Goal: Task Accomplishment & Management: Manage account settings

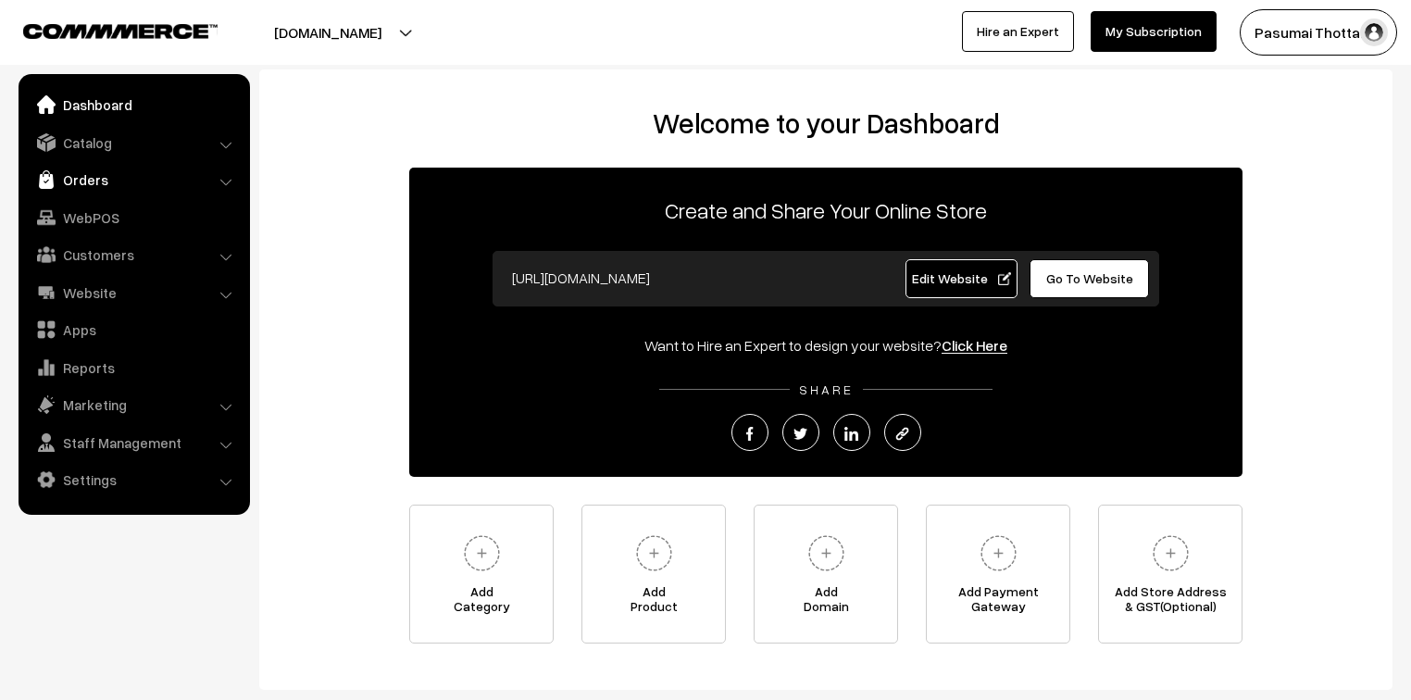
click at [84, 180] on link "Orders" at bounding box center [133, 179] width 220 height 33
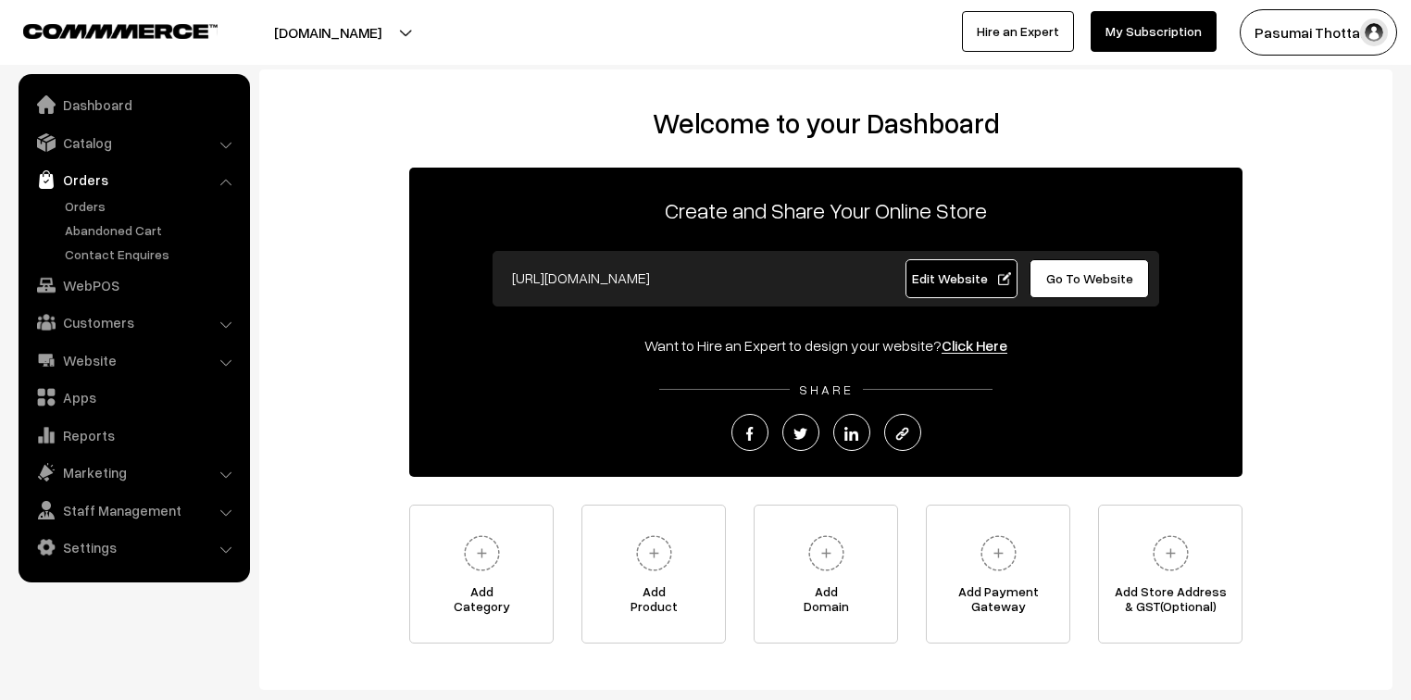
click at [94, 218] on ul "Orders" at bounding box center [134, 230] width 222 height 68
click at [93, 214] on link "Orders" at bounding box center [151, 205] width 183 height 19
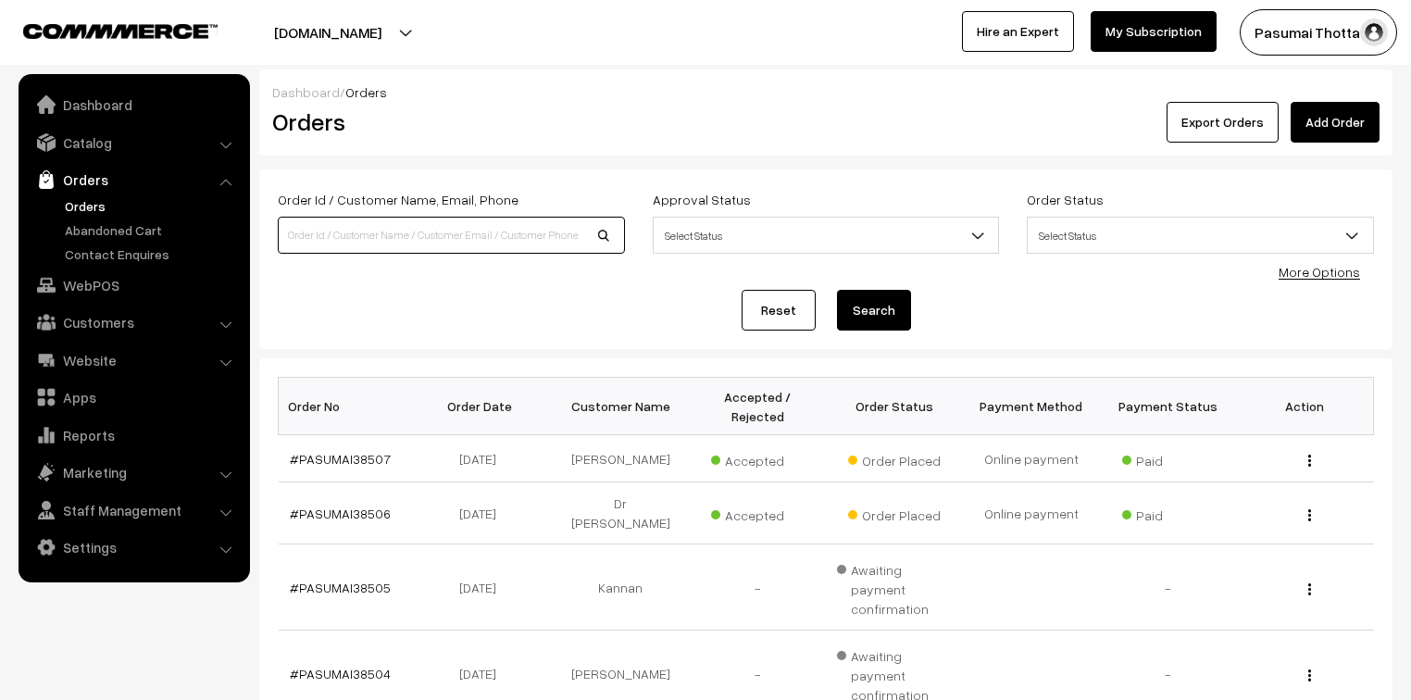
click at [389, 238] on input at bounding box center [451, 235] width 347 height 37
type input "7305860132"
click at [837, 290] on button "Search" at bounding box center [874, 310] width 74 height 41
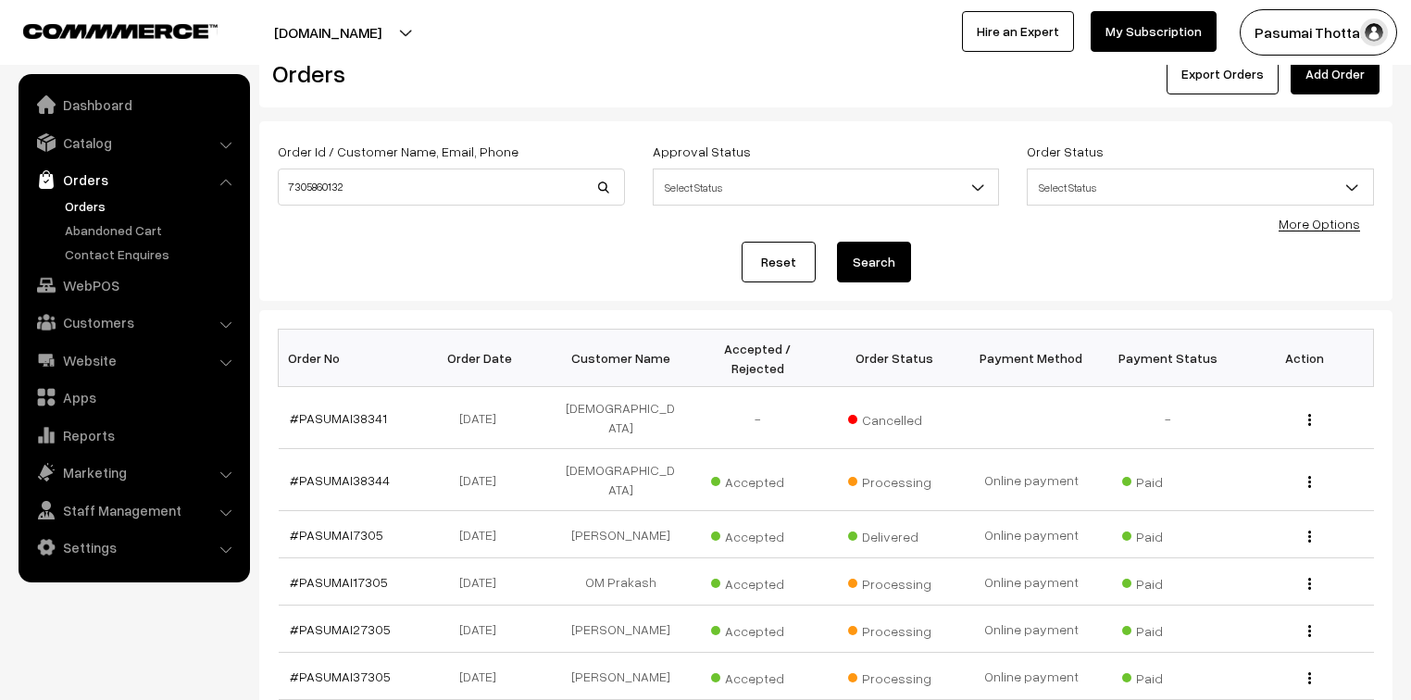
scroll to position [74, 0]
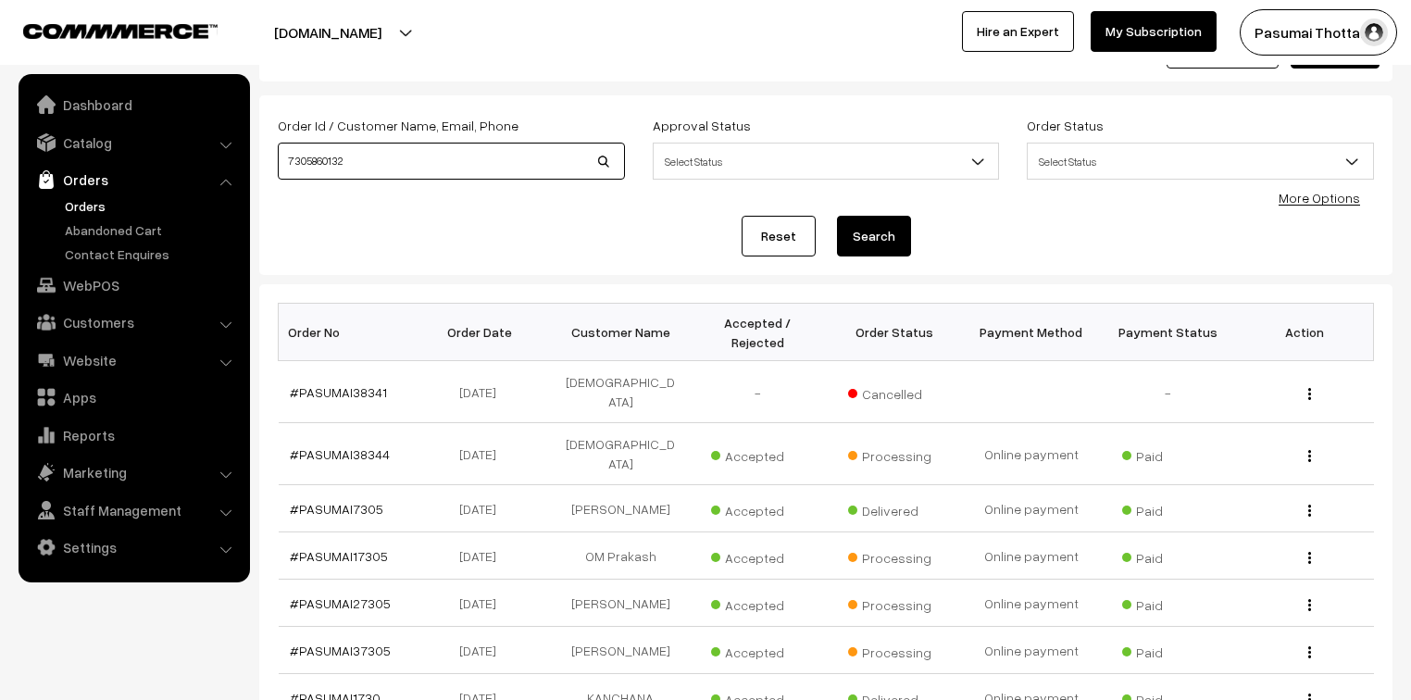
drag, startPoint x: 453, startPoint y: 162, endPoint x: 93, endPoint y: 185, distance: 360.8
click at [93, 185] on body "Thank you for showing interest. Our team will call you shortly. Close pasumaith…" at bounding box center [705, 510] width 1411 height 1169
type input "38507"
click at [837, 216] on button "Search" at bounding box center [874, 236] width 74 height 41
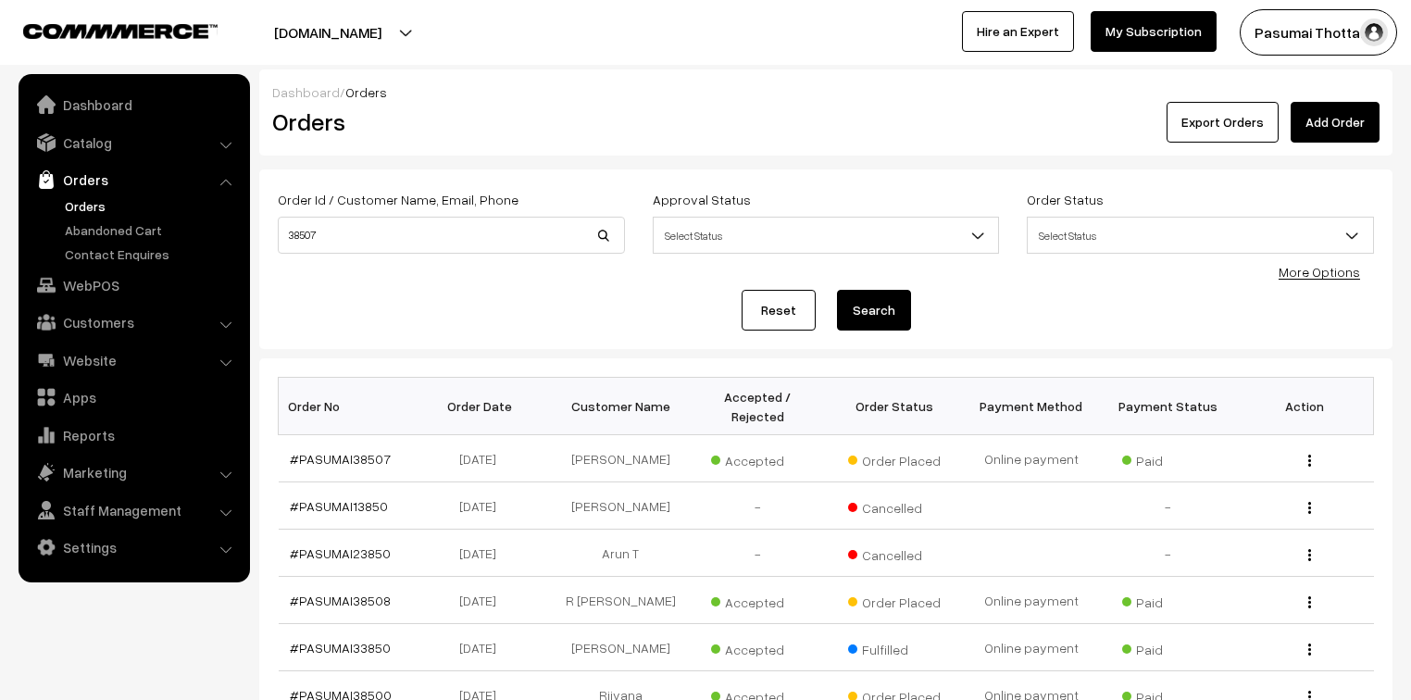
click at [81, 205] on link "Orders" at bounding box center [151, 205] width 183 height 19
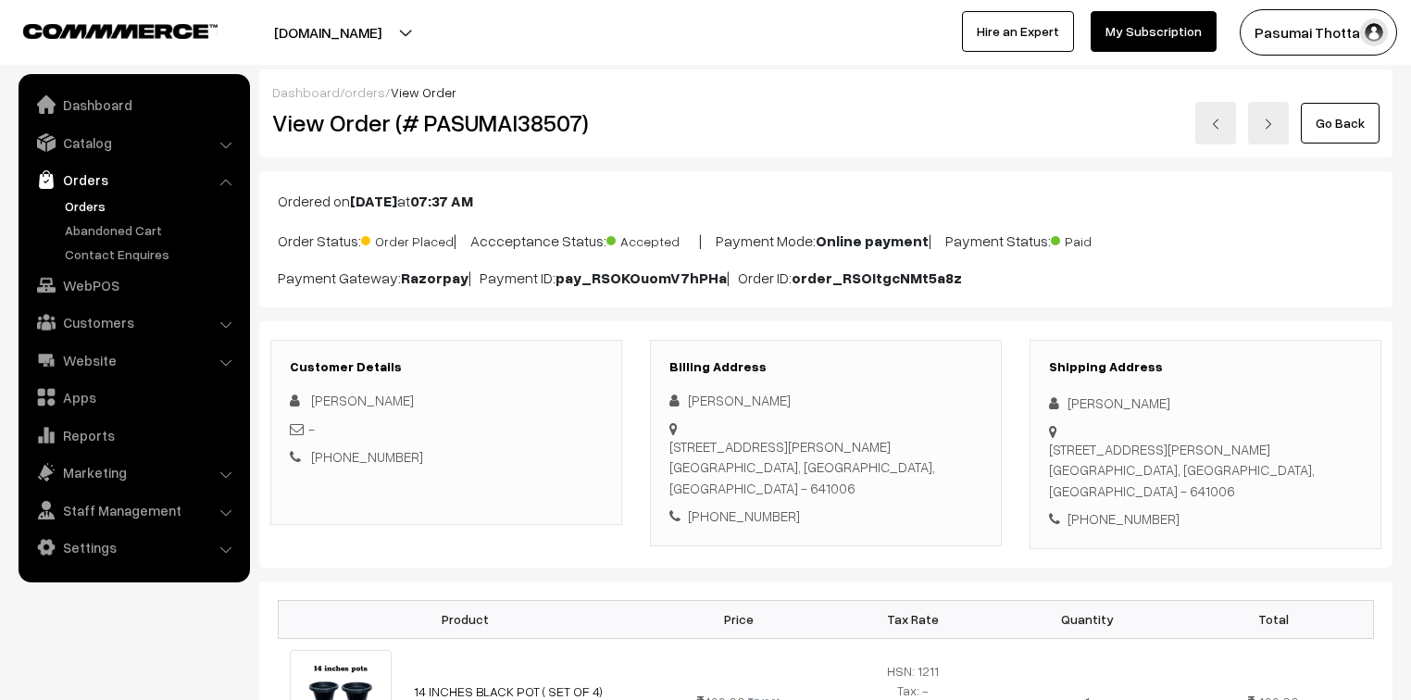
scroll to position [148, 0]
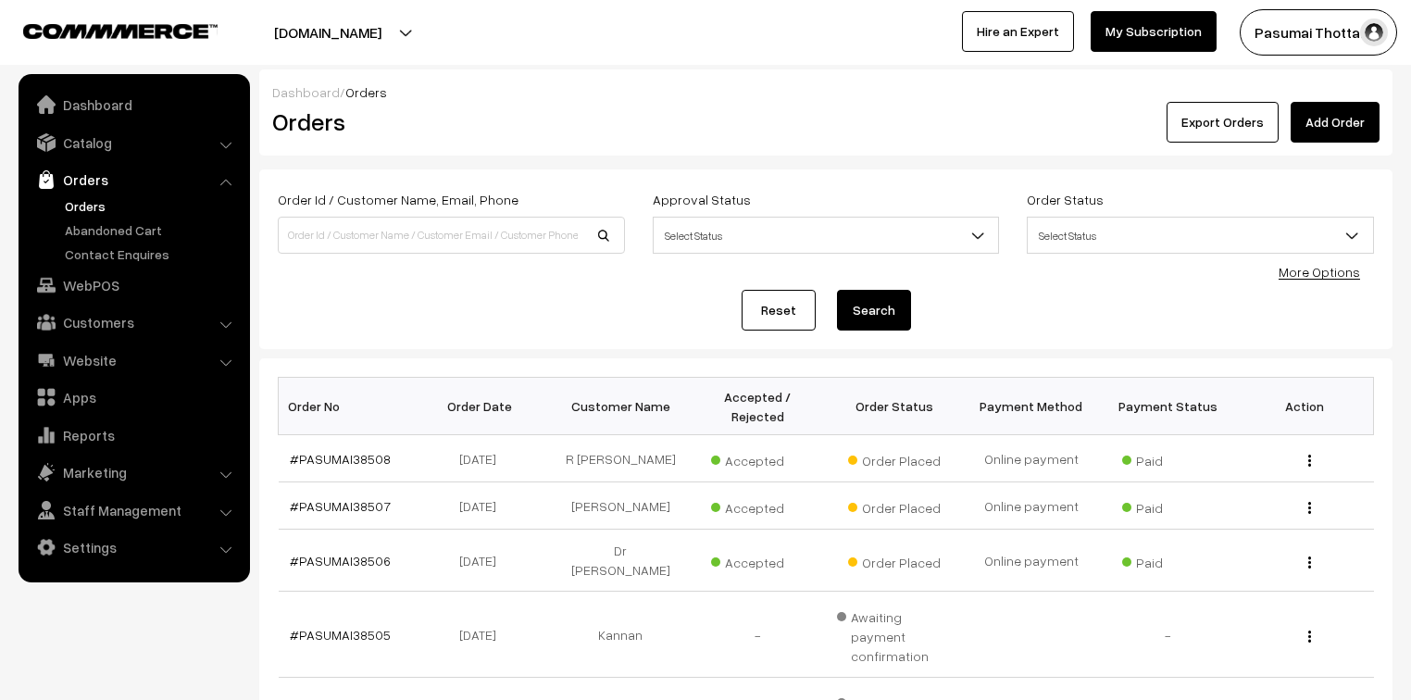
click at [1310, 270] on link "More Options" at bounding box center [1318, 272] width 81 height 16
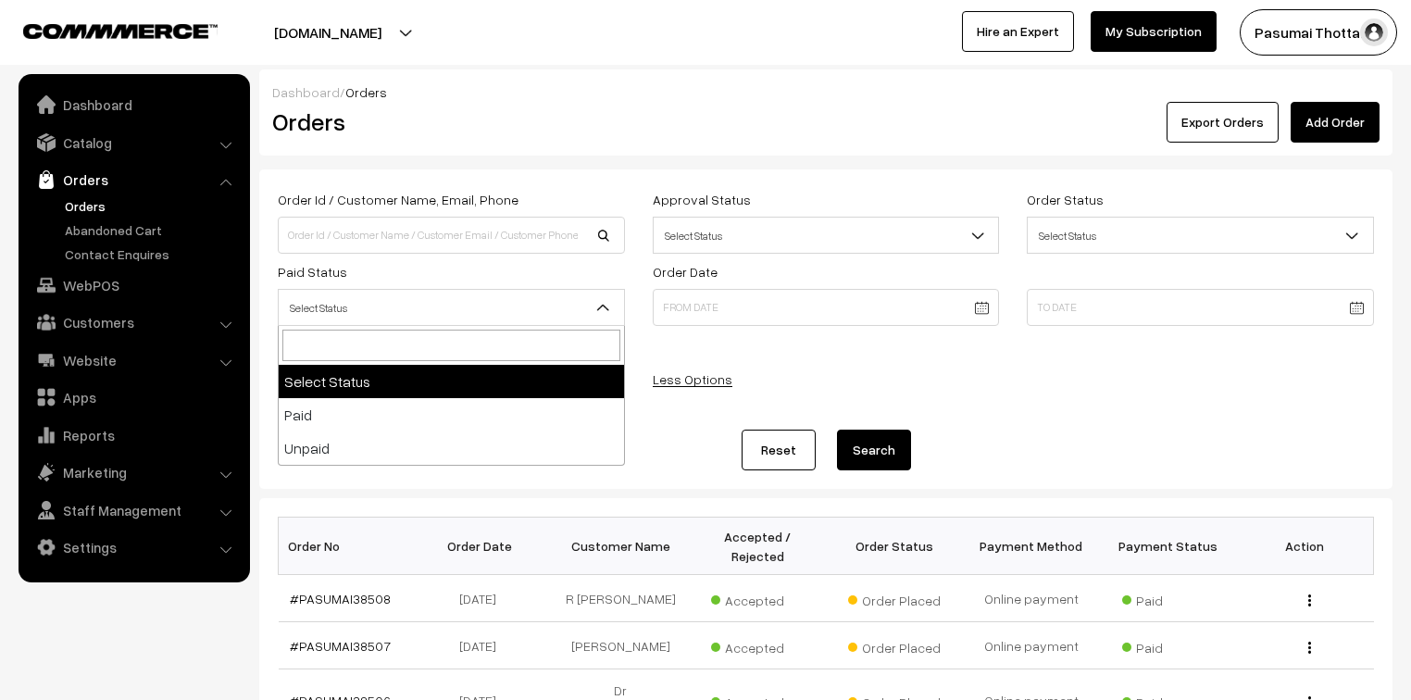
click at [428, 308] on span "Select Status" at bounding box center [451, 308] width 345 height 32
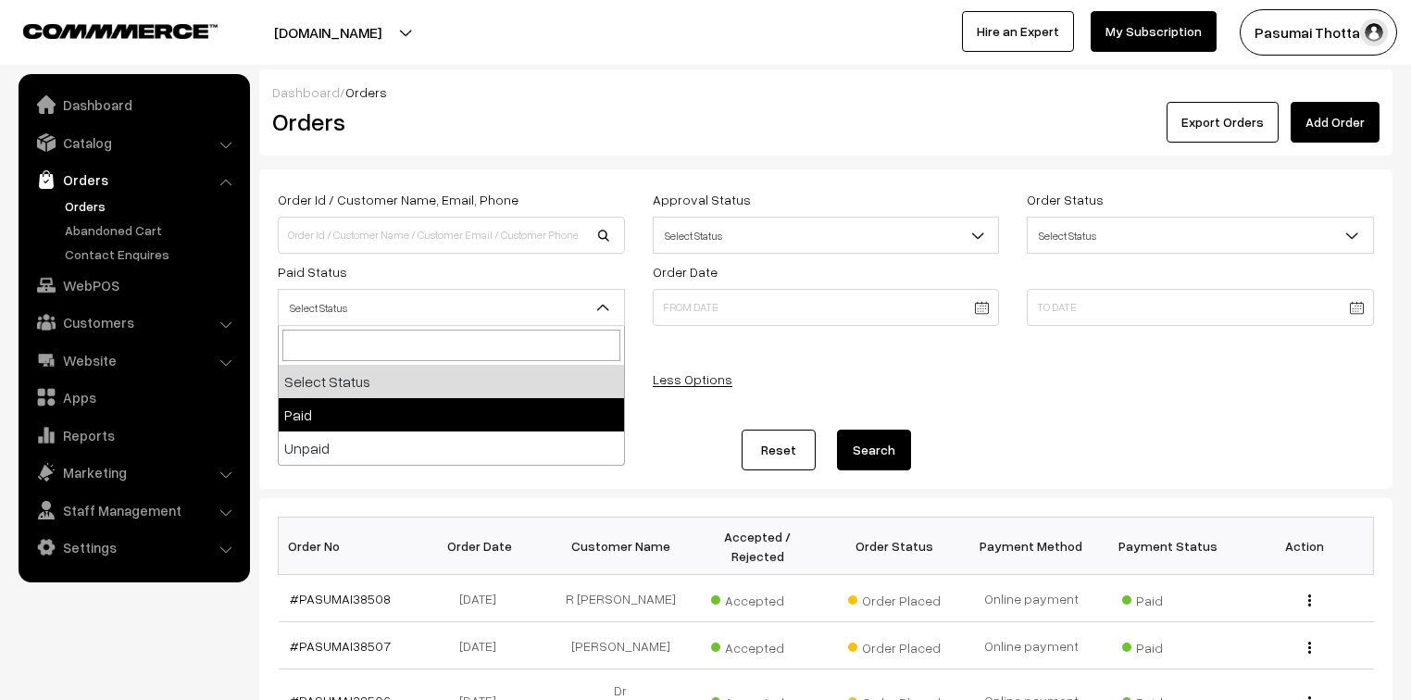
select select "1"
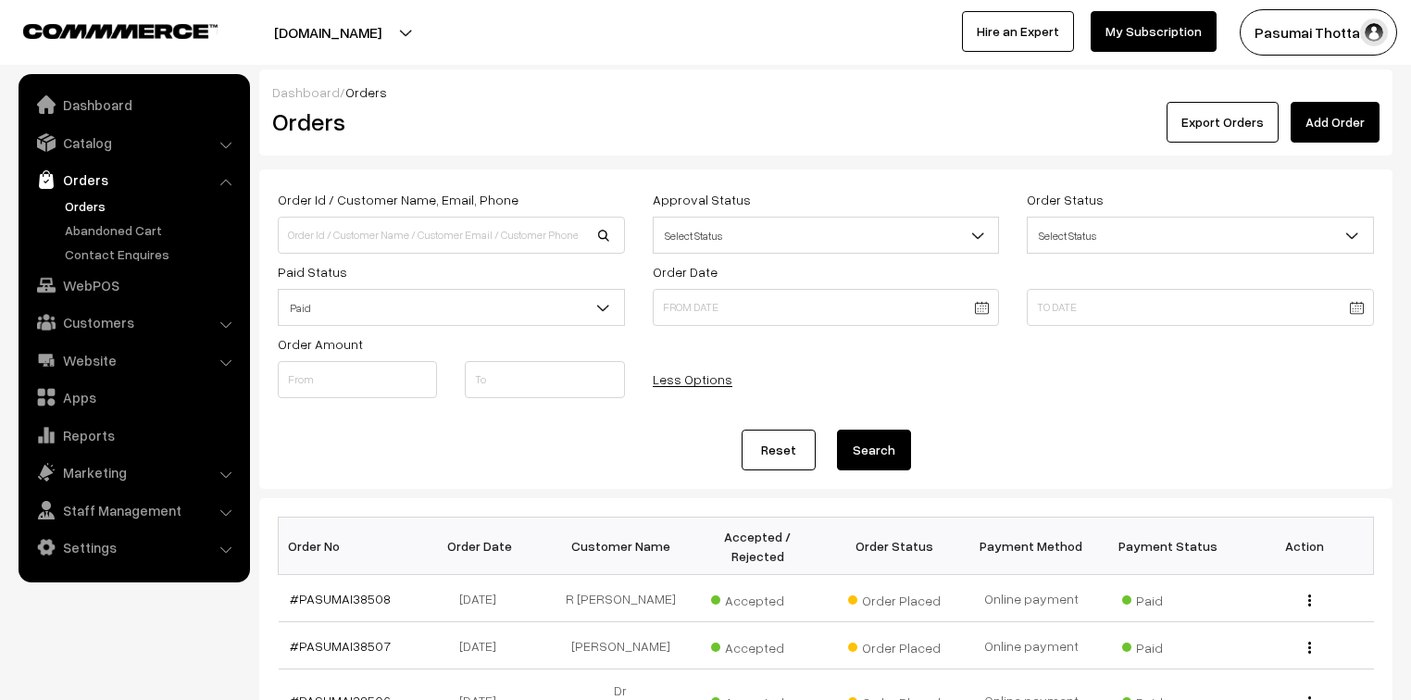
click at [885, 454] on button "Search" at bounding box center [874, 449] width 74 height 41
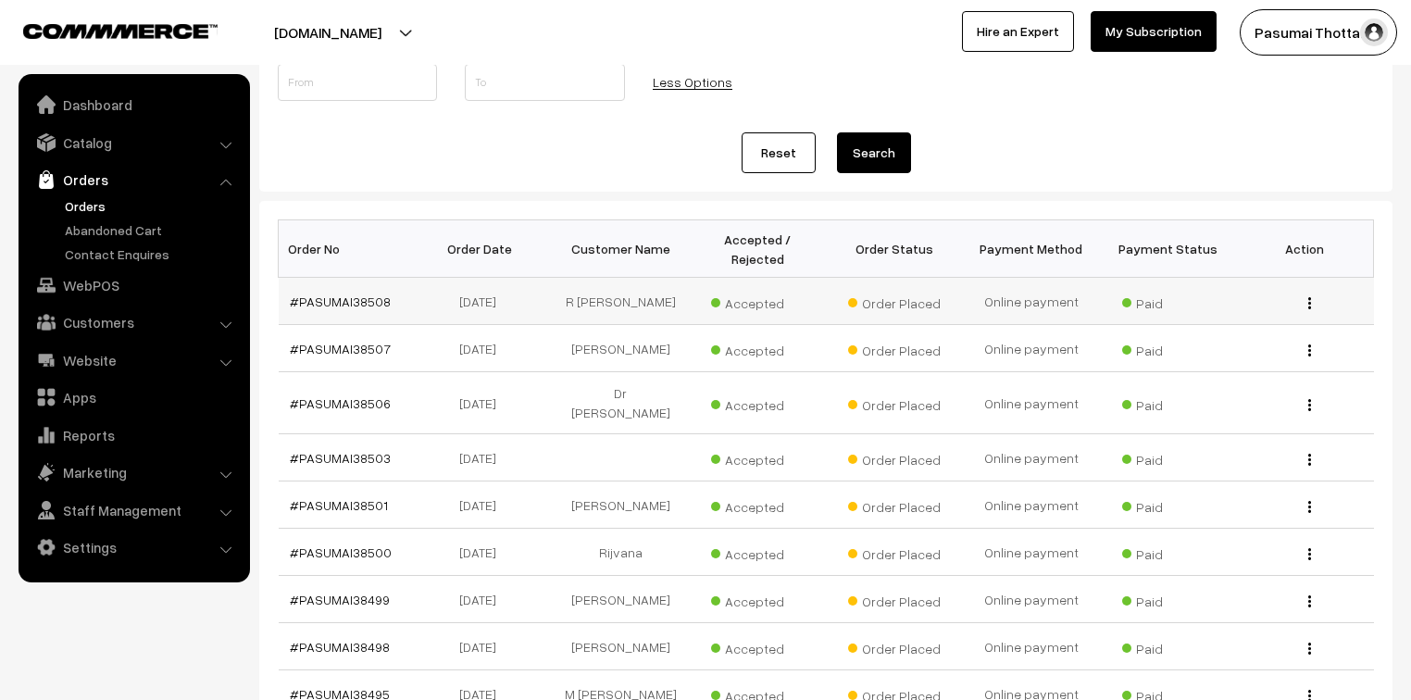
scroll to position [296, 0]
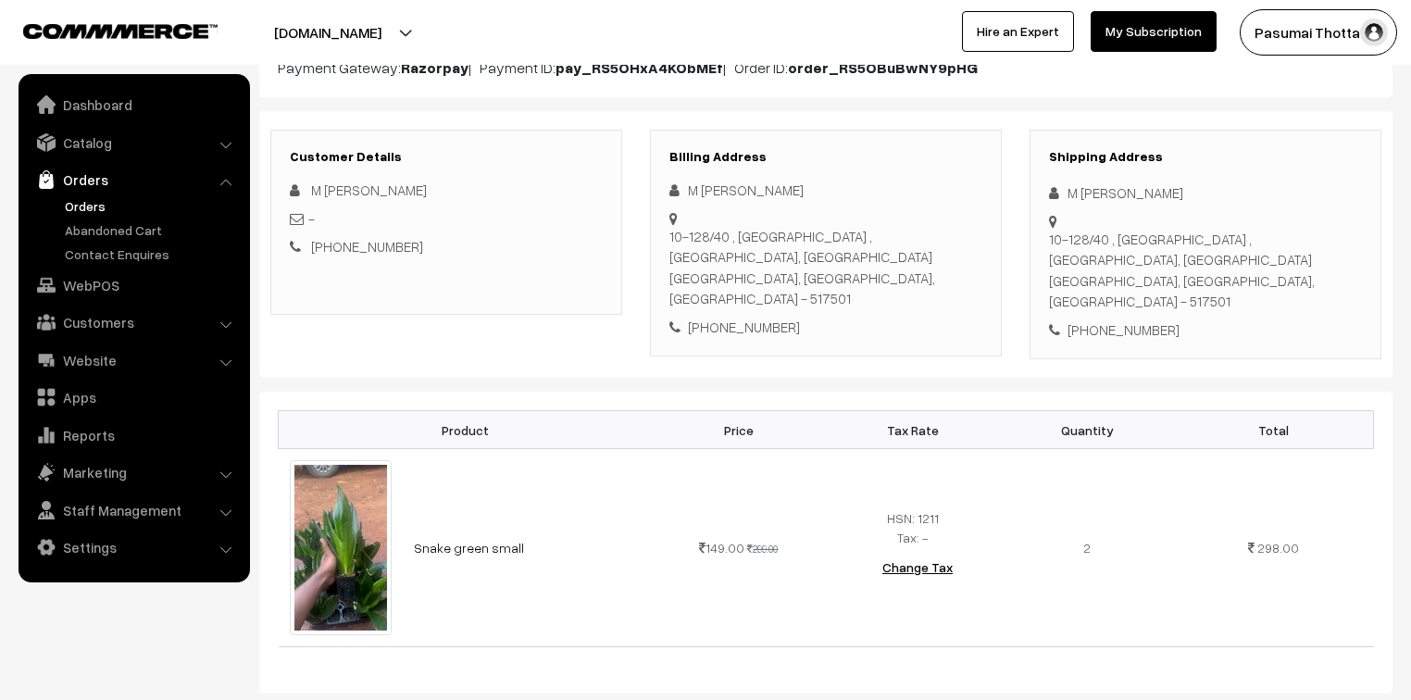
scroll to position [222, 0]
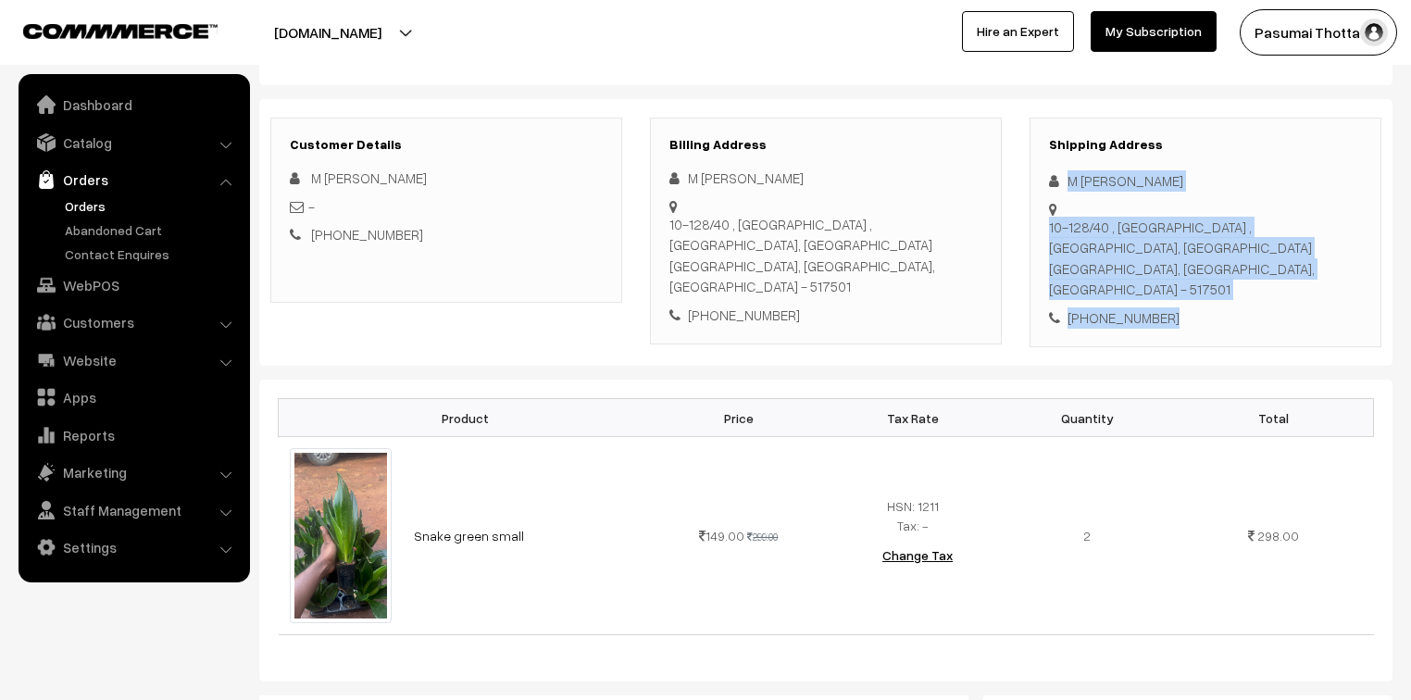
drag, startPoint x: 1066, startPoint y: 188, endPoint x: 1188, endPoint y: 252, distance: 137.9
click at [1188, 252] on div "Shipping Address M Anusha 10-128/40 , VV nagar , Tiruchanoor, Tirupati Tirupati…" at bounding box center [1205, 233] width 352 height 230
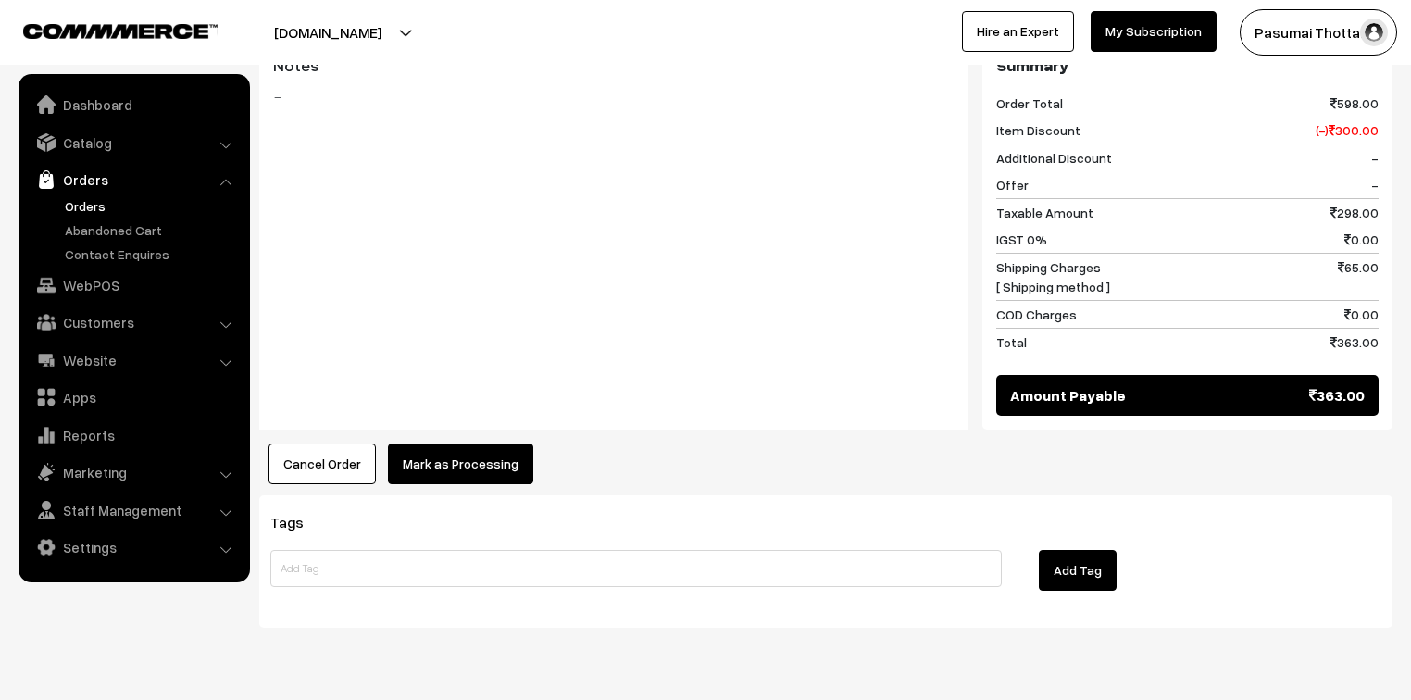
click at [498, 443] on button "Mark as Processing" at bounding box center [460, 463] width 145 height 41
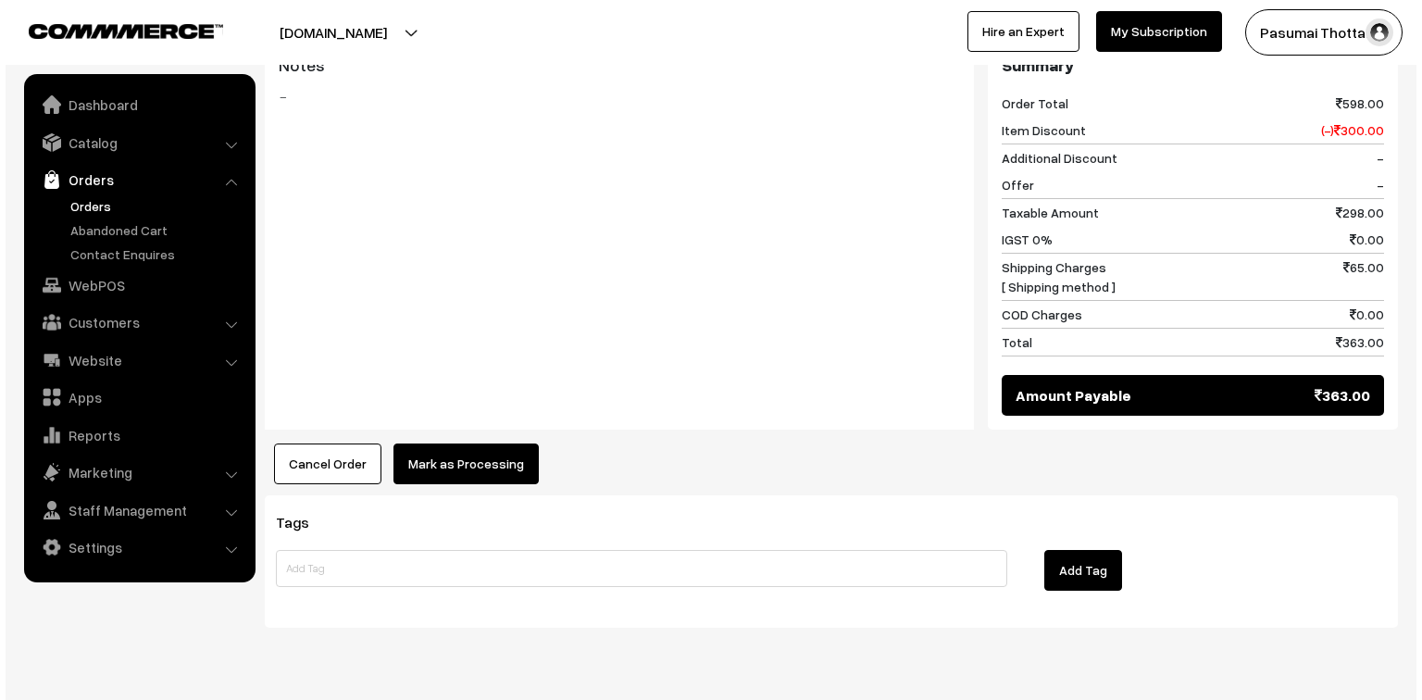
scroll to position [877, 0]
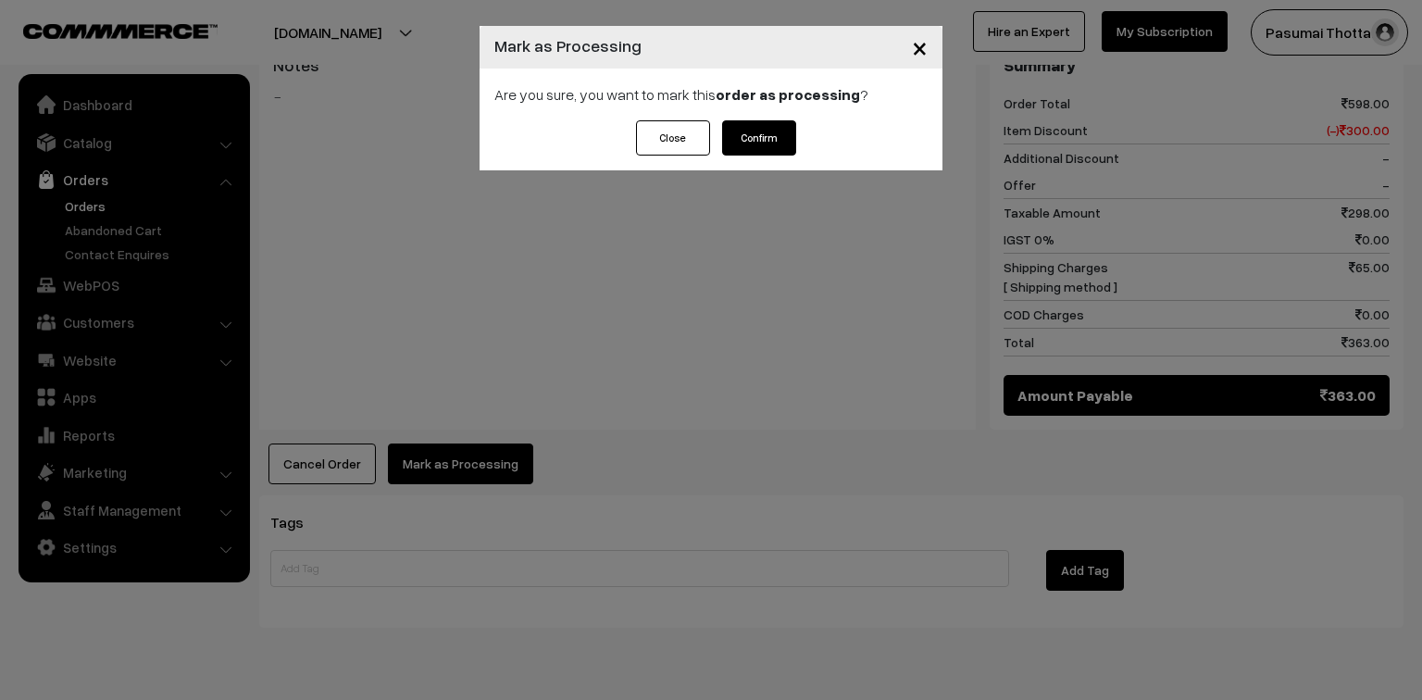
click at [775, 141] on button "Confirm" at bounding box center [759, 137] width 74 height 35
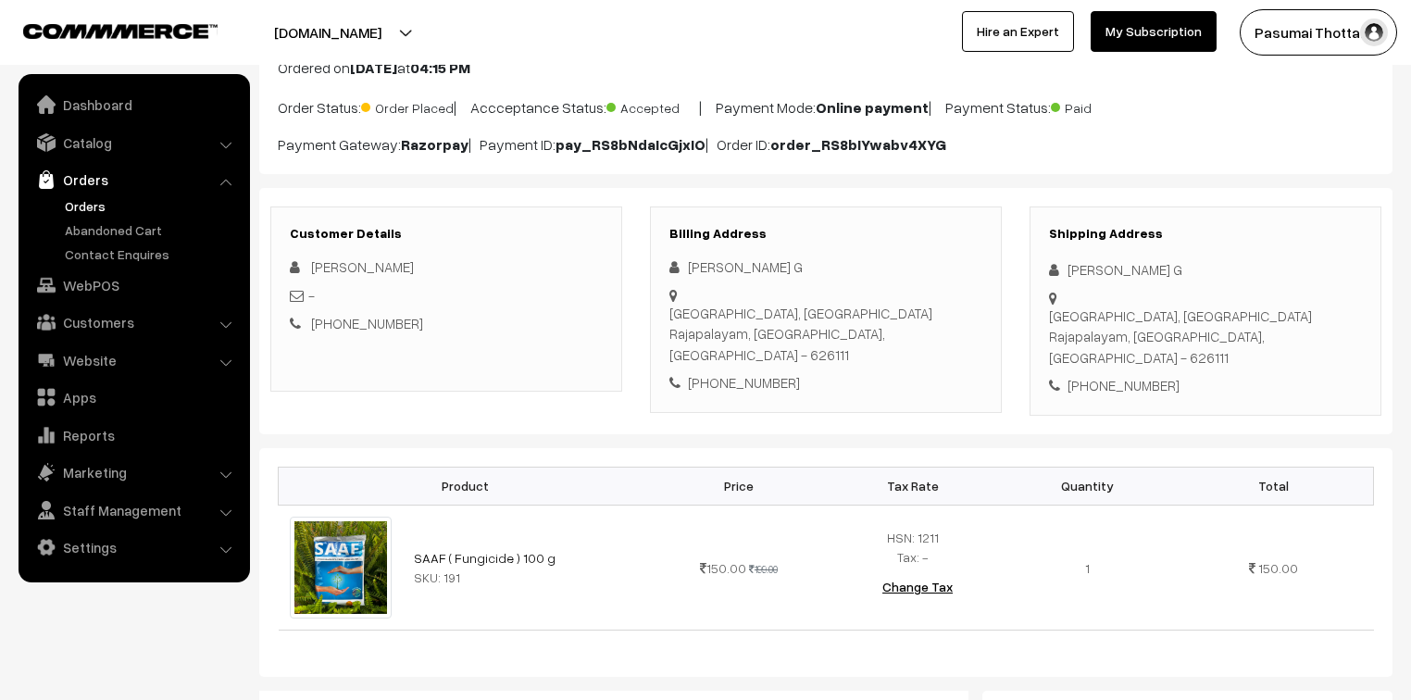
scroll to position [148, 0]
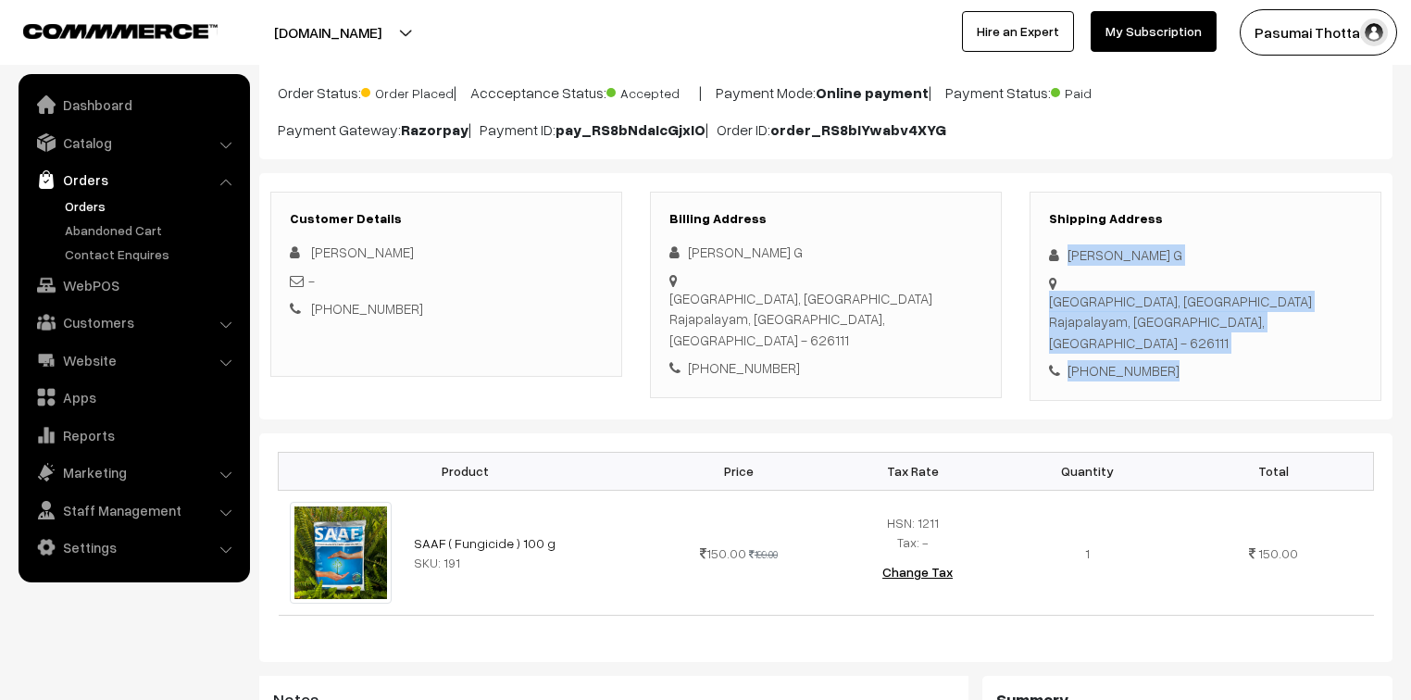
drag, startPoint x: 1066, startPoint y: 255, endPoint x: 1185, endPoint y: 325, distance: 137.3
click at [1185, 325] on div "Shipping Address Muthumari G [STREET_ADDRESS] [PHONE_NUMBER]" at bounding box center [1205, 296] width 352 height 209
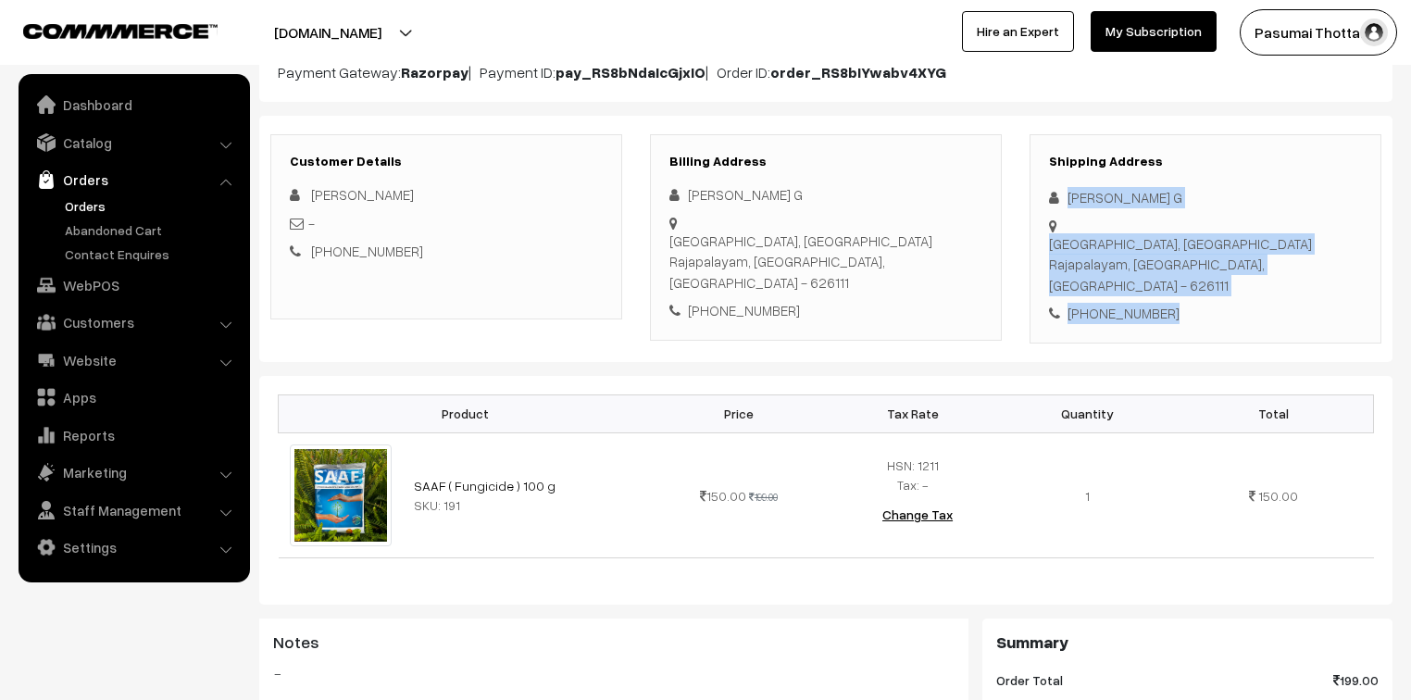
scroll to position [296, 0]
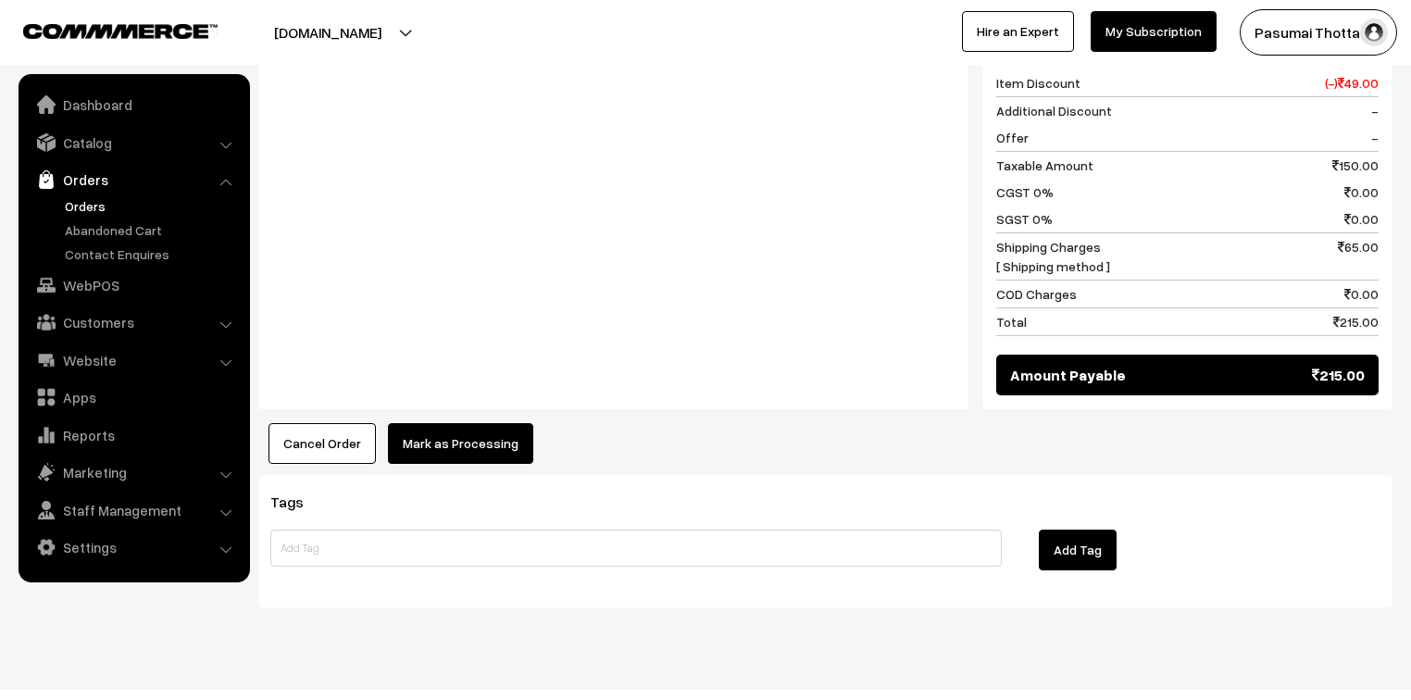
click at [455, 426] on button "Mark as Processing" at bounding box center [460, 443] width 145 height 41
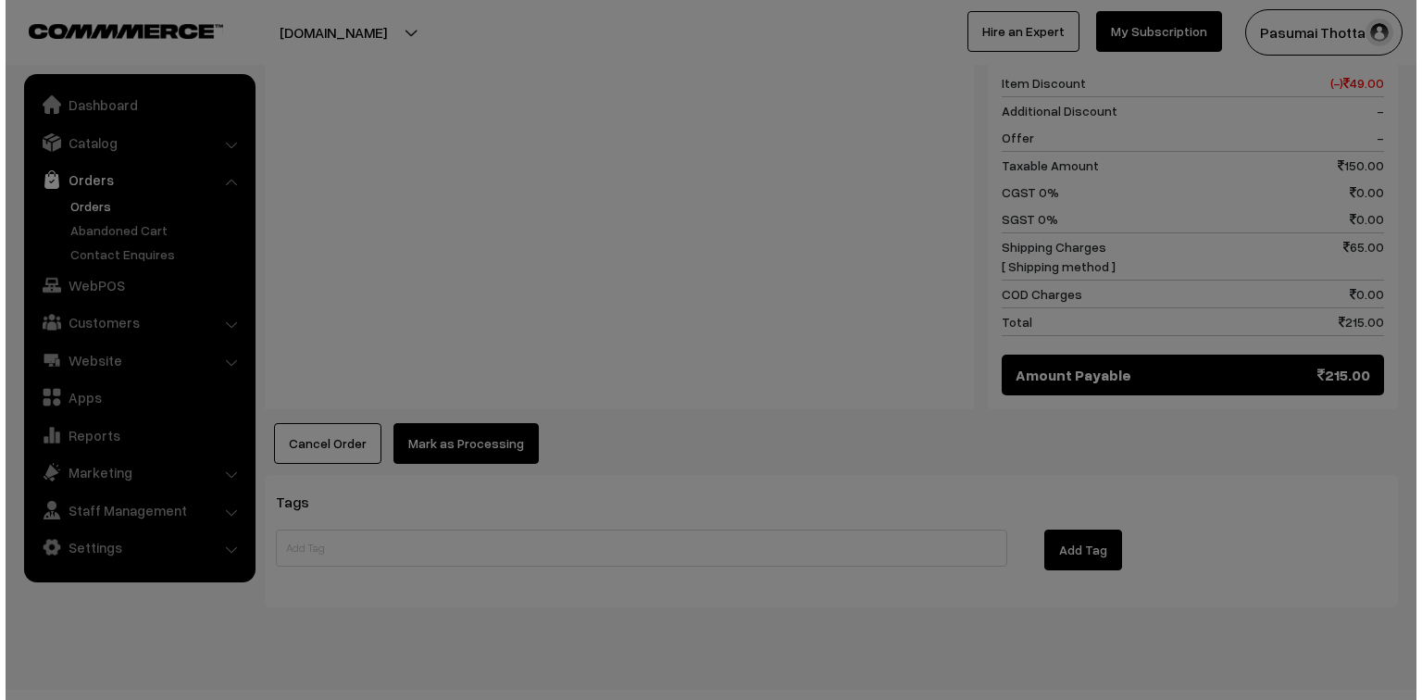
scroll to position [831, 0]
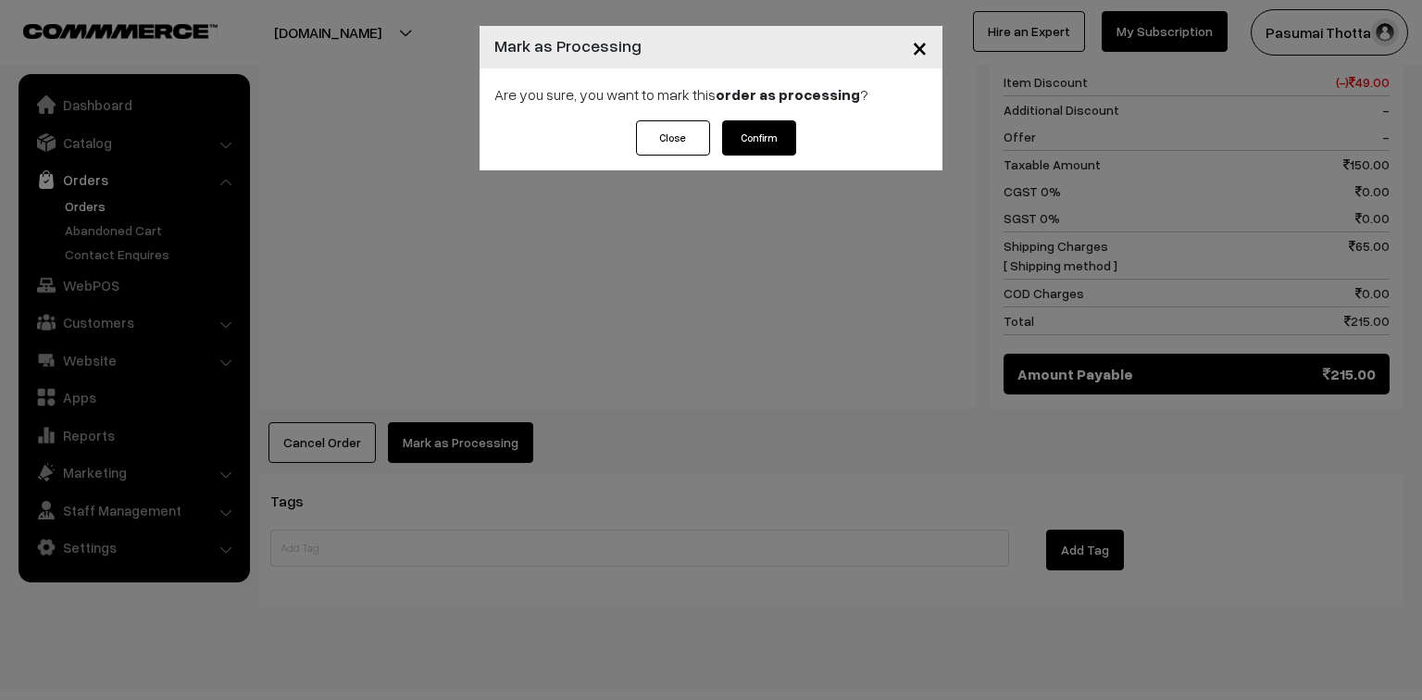
click at [753, 126] on button "Confirm" at bounding box center [759, 137] width 74 height 35
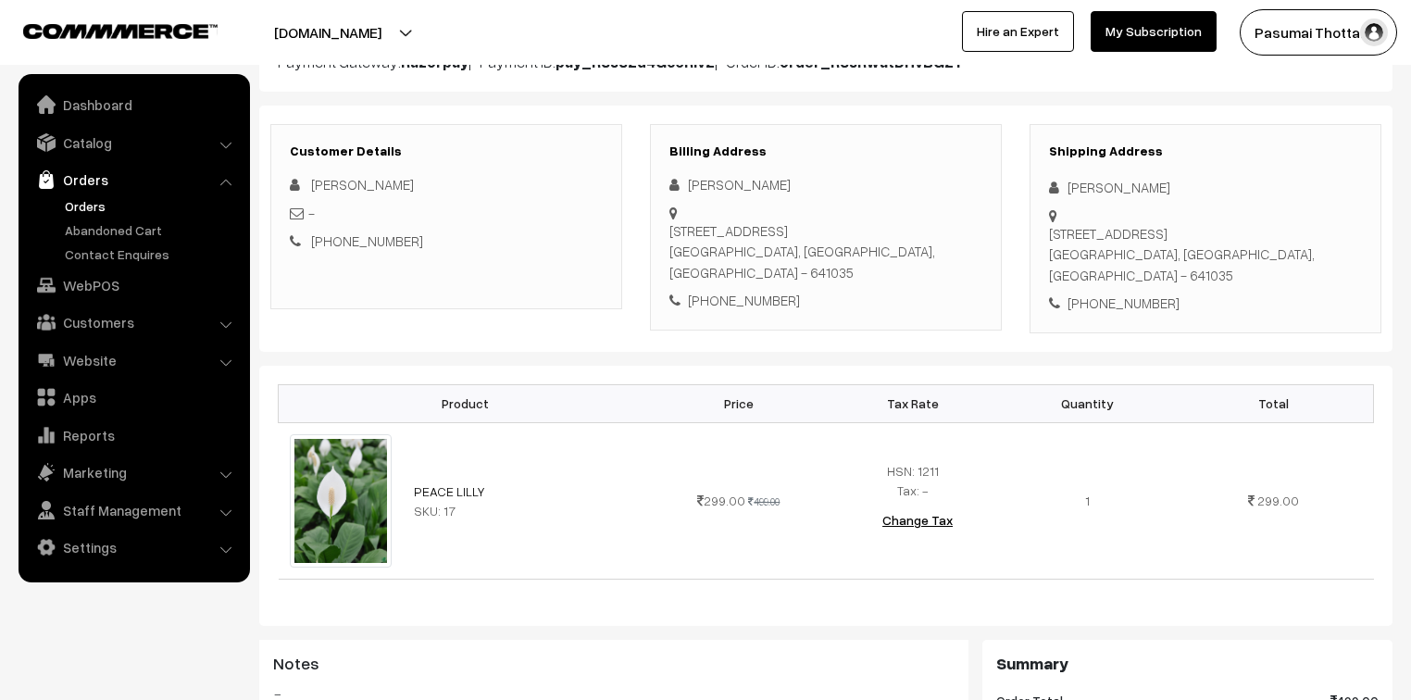
scroll to position [222, 0]
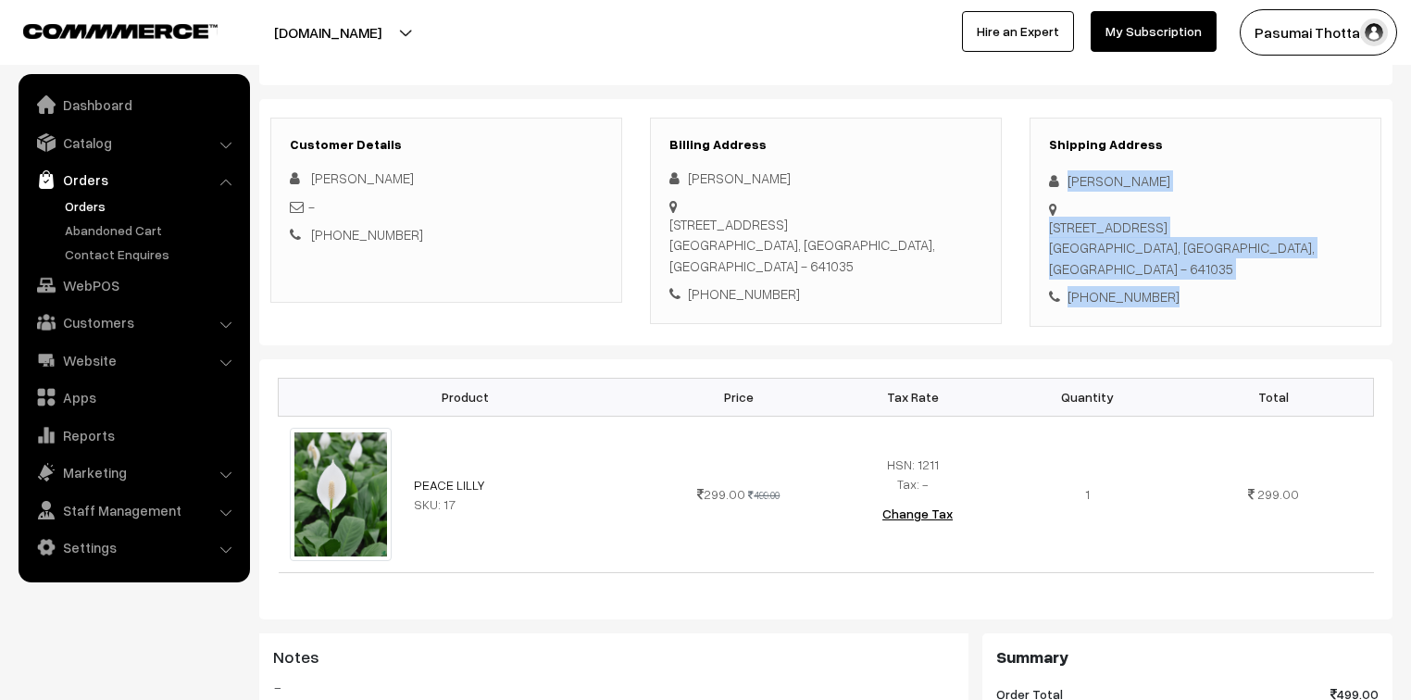
drag, startPoint x: 1065, startPoint y: 181, endPoint x: 1167, endPoint y: 271, distance: 135.7
click at [1167, 271] on div "Shipping Address Shanmuga Kumar 14.jeeva nagar, vilankuruchi road, Coimbatore -…" at bounding box center [1205, 222] width 352 height 209
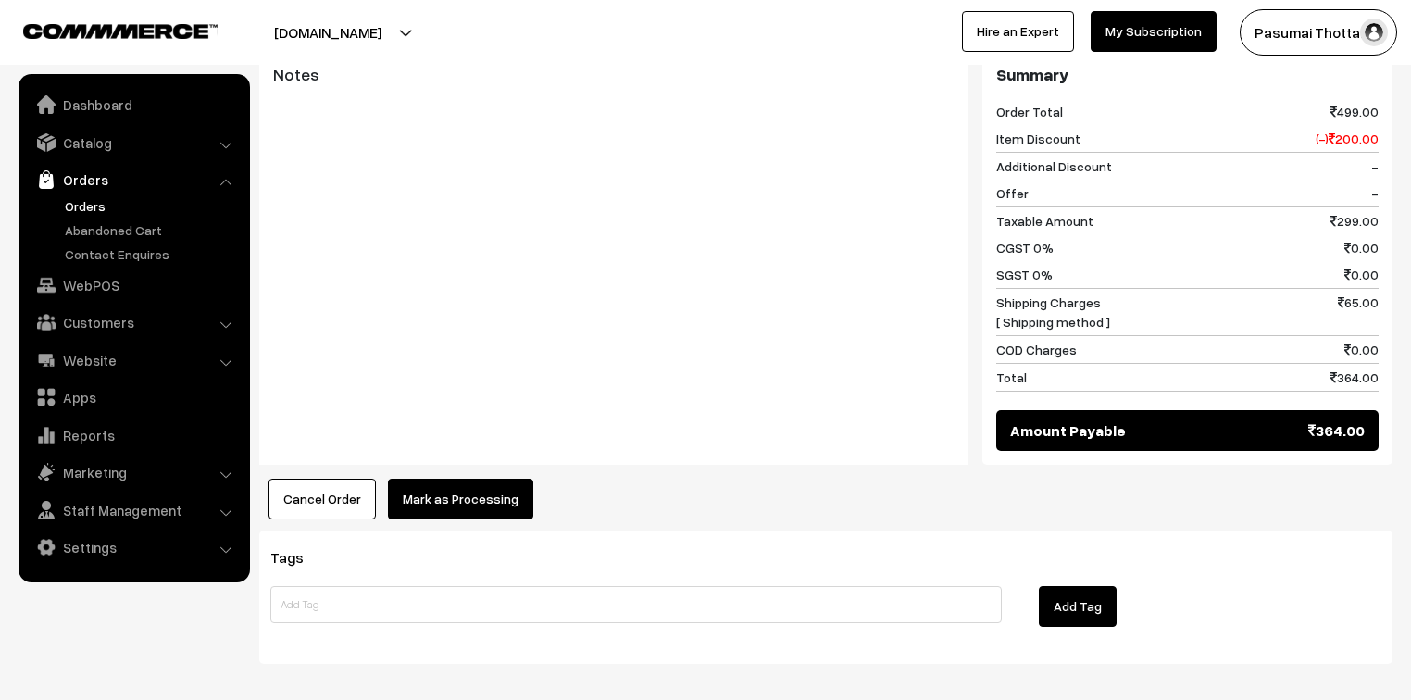
scroll to position [865, 0]
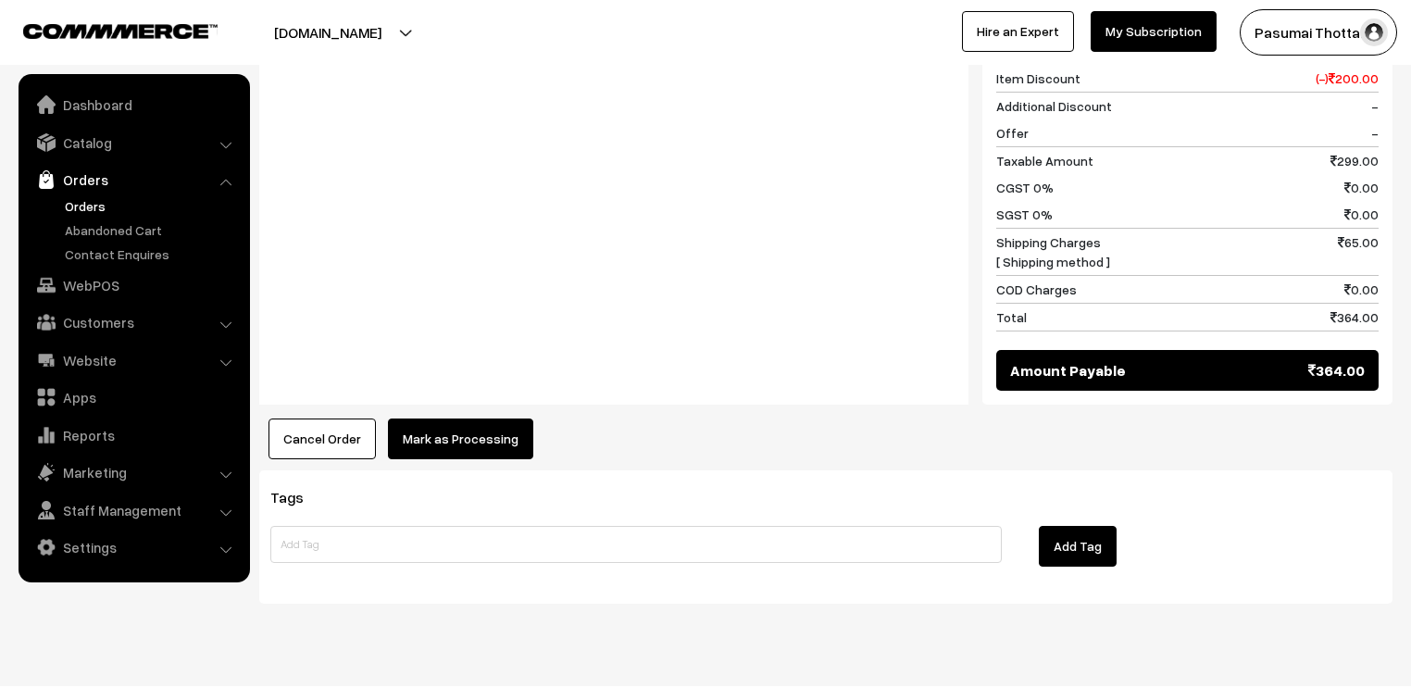
click at [485, 392] on div "Product Price Tax Rate Quantity Total PEACE LILLY SKU: 17" at bounding box center [825, 88] width 1133 height 743
click at [463, 418] on button "Mark as Processing" at bounding box center [460, 438] width 145 height 41
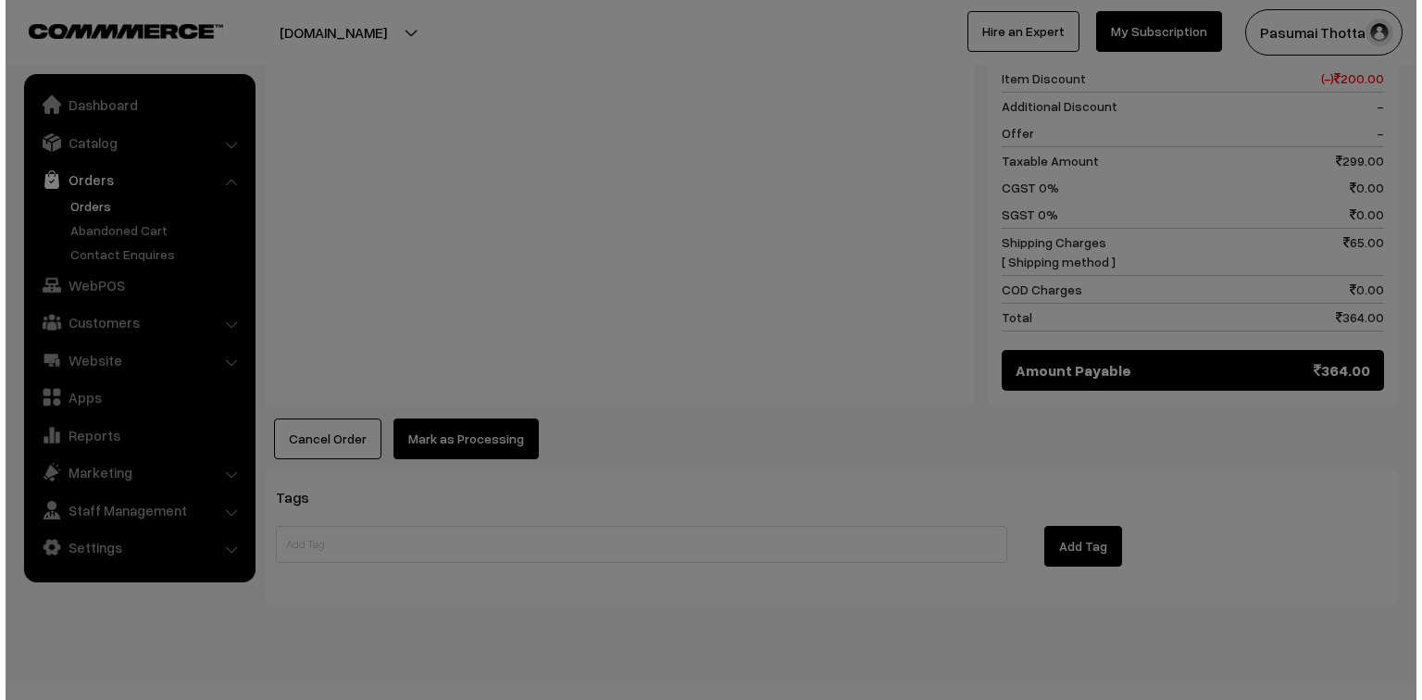
scroll to position [866, 0]
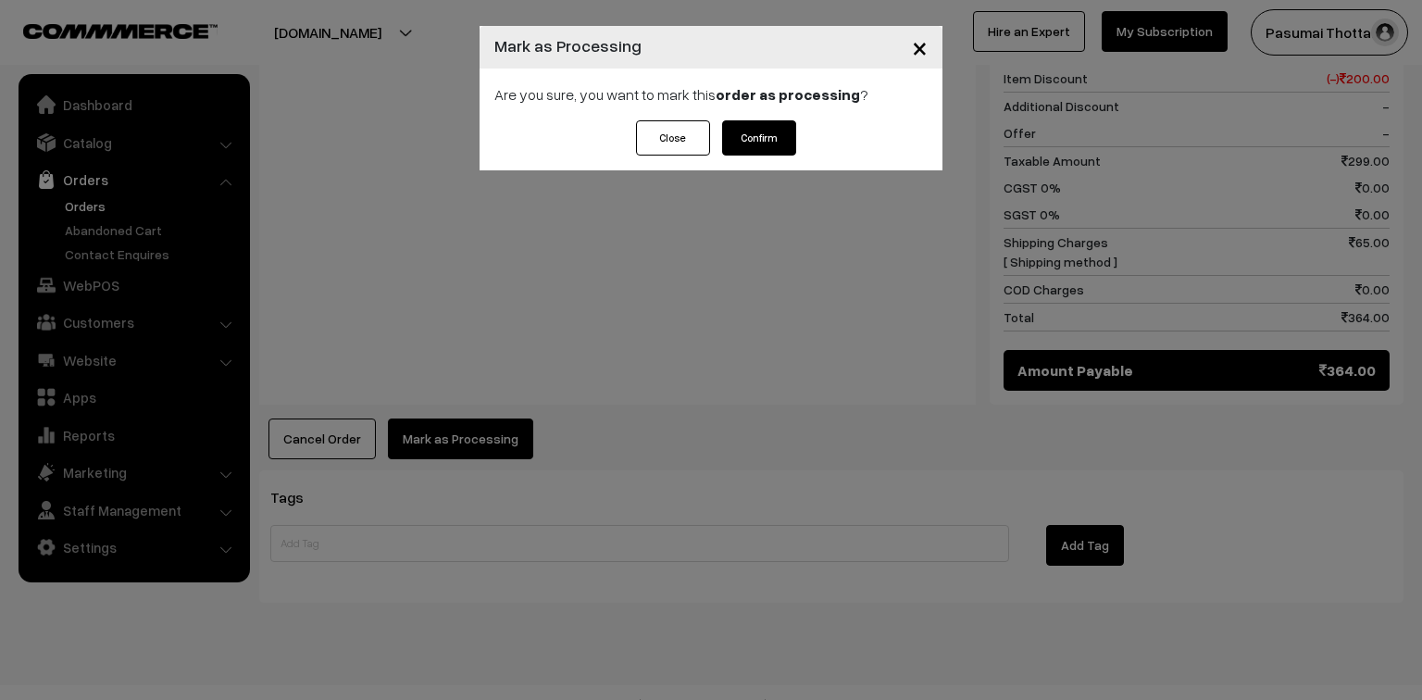
click at [735, 141] on button "Confirm" at bounding box center [759, 137] width 74 height 35
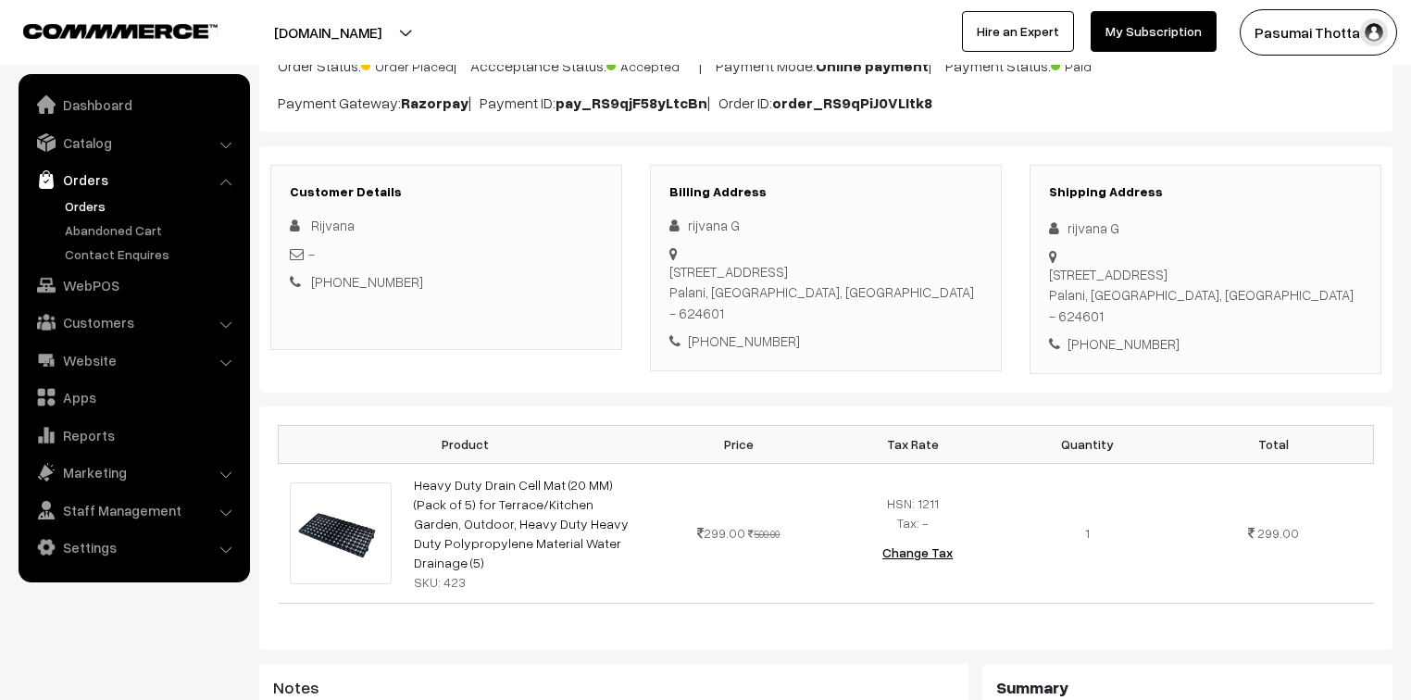
scroll to position [222, 0]
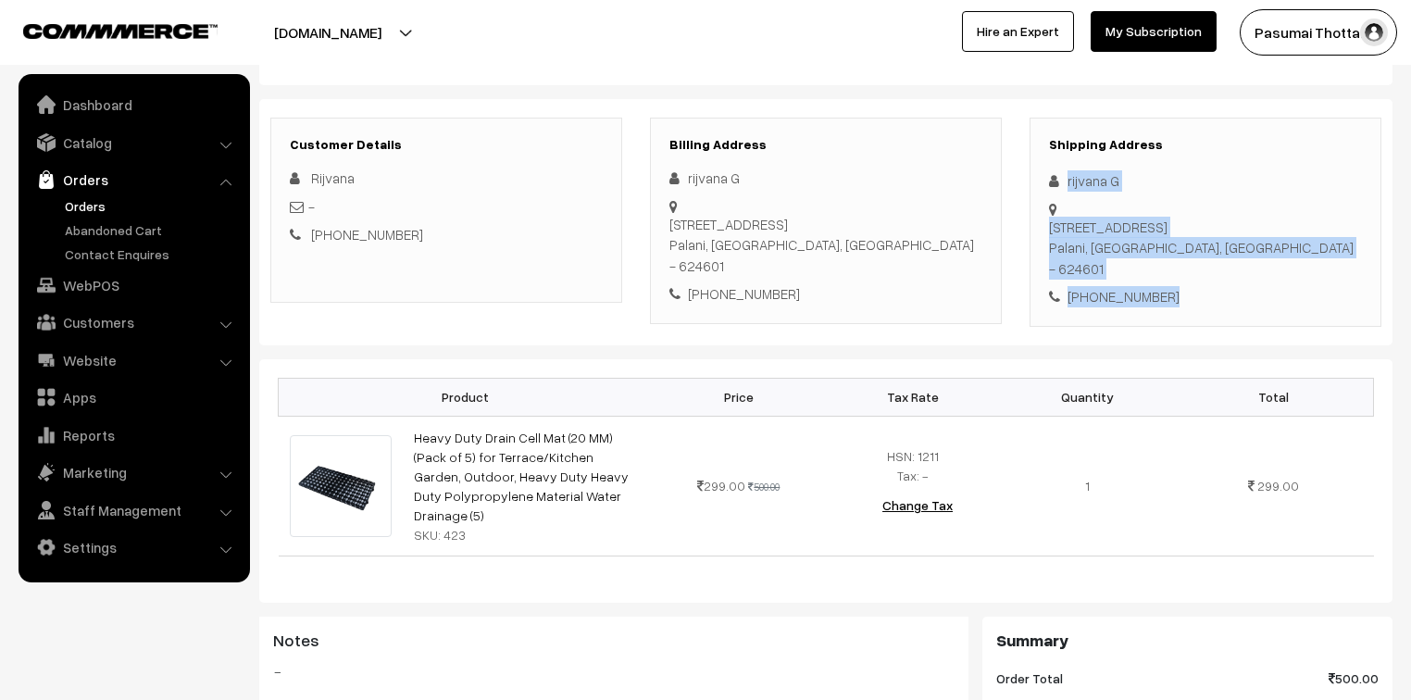
drag, startPoint x: 1064, startPoint y: 188, endPoint x: 1163, endPoint y: 260, distance: 122.6
click at [1163, 260] on div "Shipping Address rijvana G N0 13, Udumalai road Palani, Tamil Nadu, India - 624…" at bounding box center [1205, 222] width 352 height 209
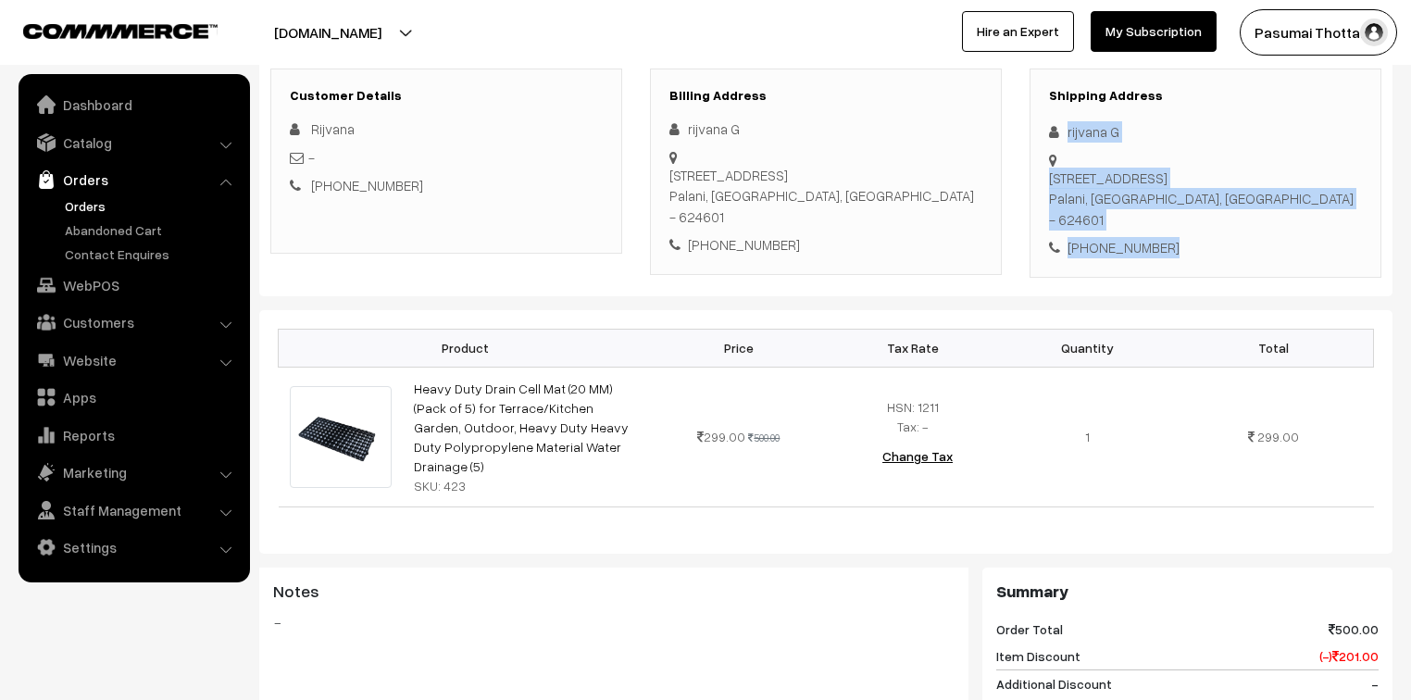
scroll to position [296, 0]
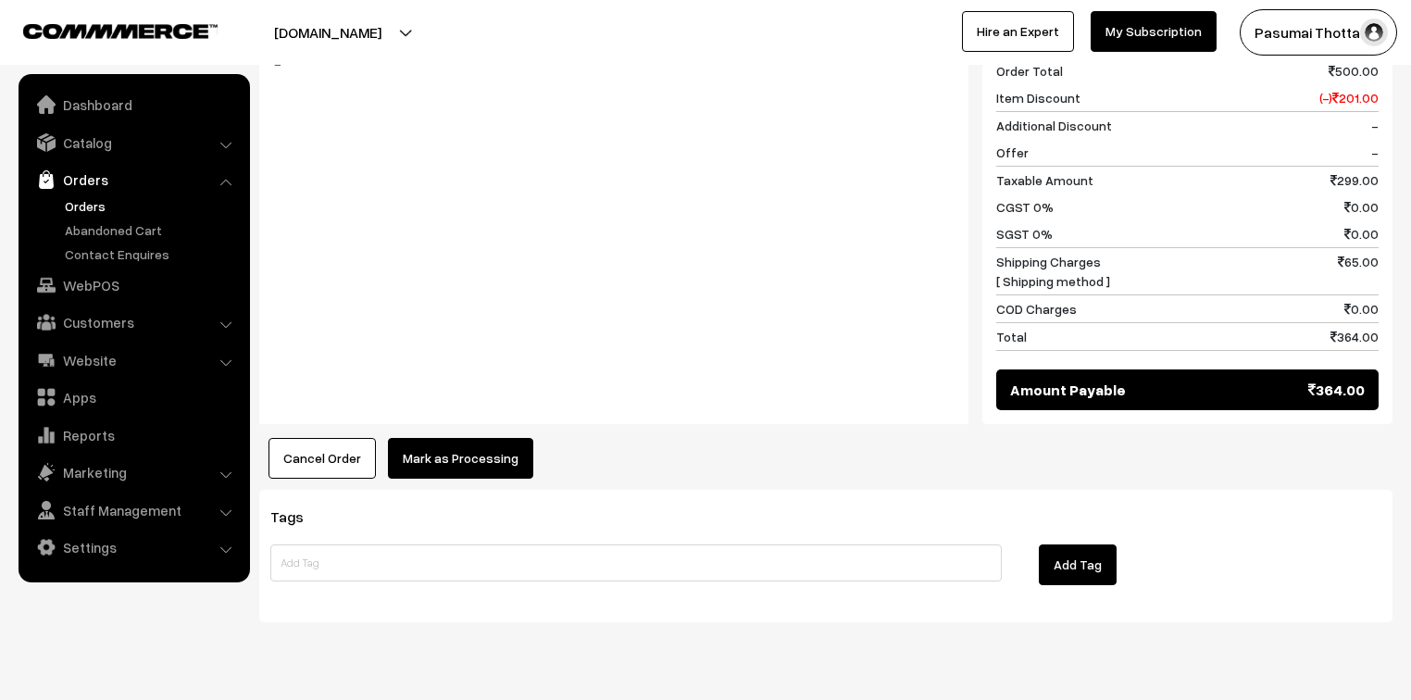
click at [489, 438] on button "Mark as Processing" at bounding box center [460, 458] width 145 height 41
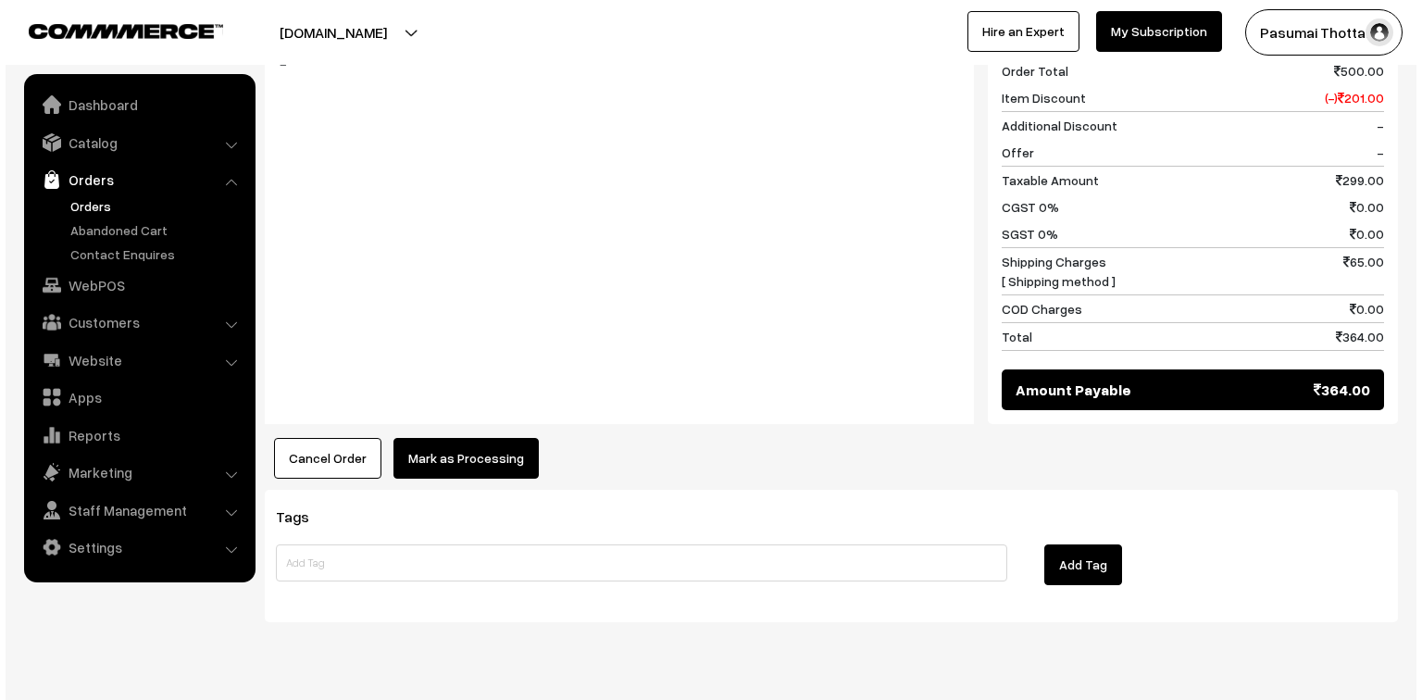
scroll to position [831, 0]
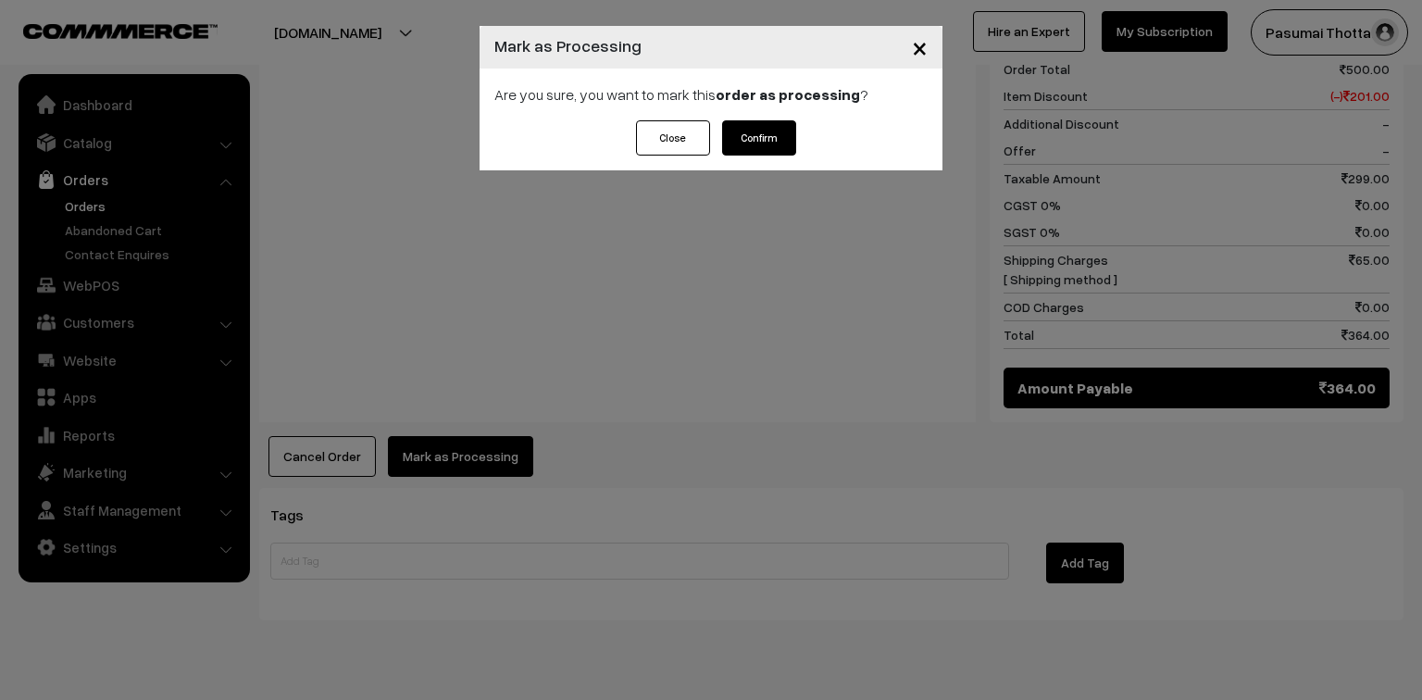
click at [744, 137] on button "Confirm" at bounding box center [759, 137] width 74 height 35
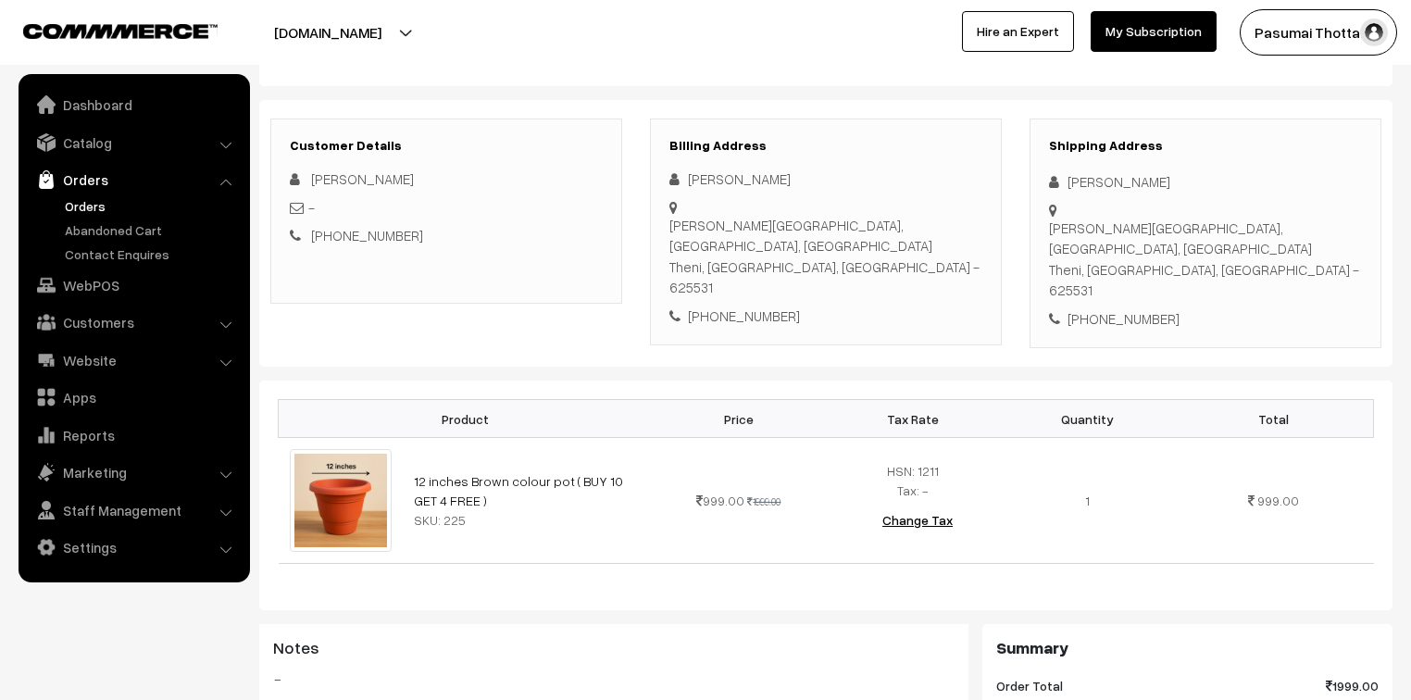
scroll to position [222, 0]
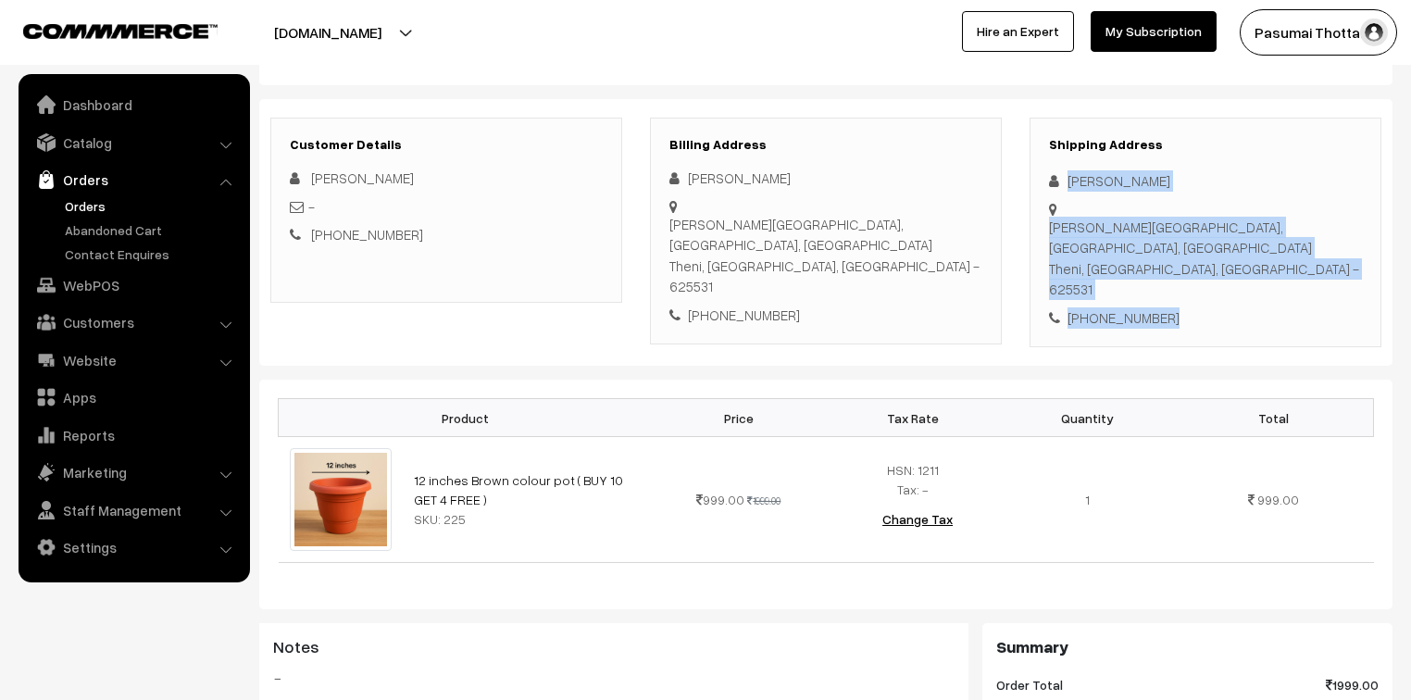
drag, startPoint x: 1063, startPoint y: 182, endPoint x: 1184, endPoint y: 303, distance: 170.8
click at [1184, 303] on div "Shipping Address [PERSON_NAME] V [PERSON_NAME][STREET_ADDRESS] [PHONE_NUMBER]" at bounding box center [1205, 233] width 352 height 230
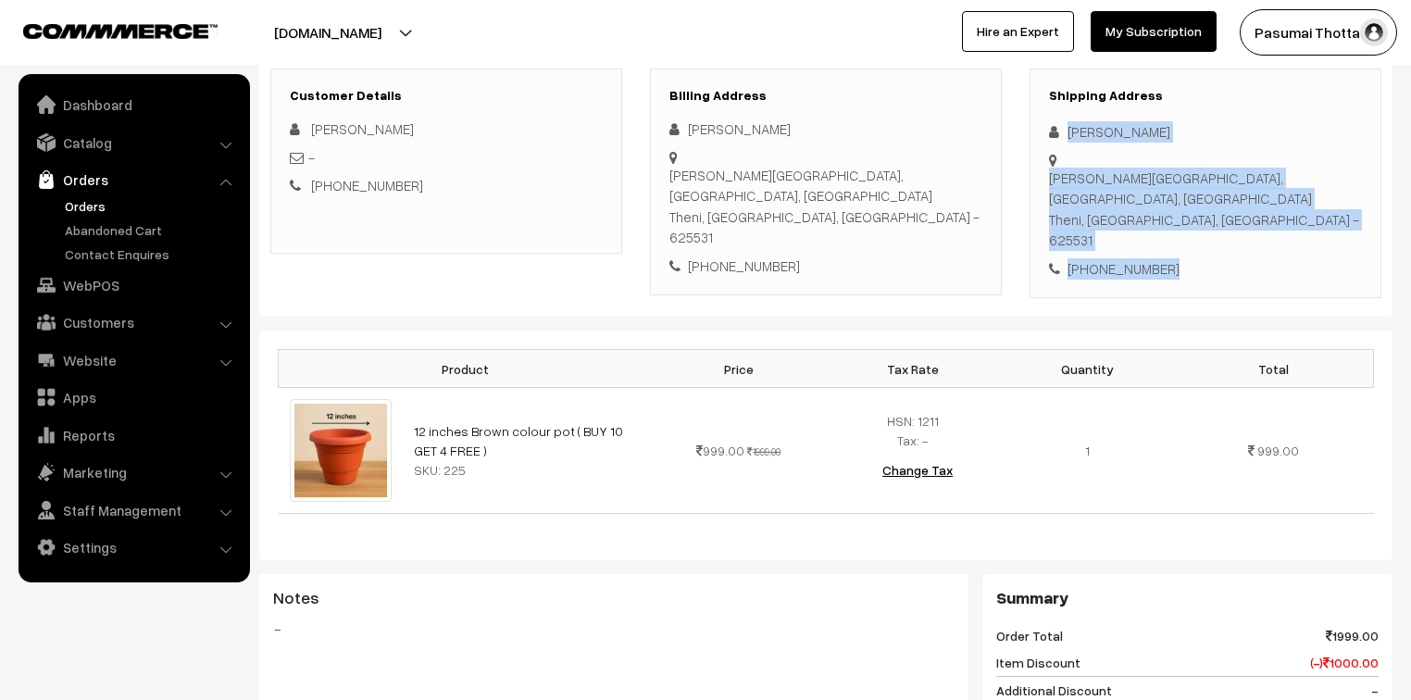
scroll to position [296, 0]
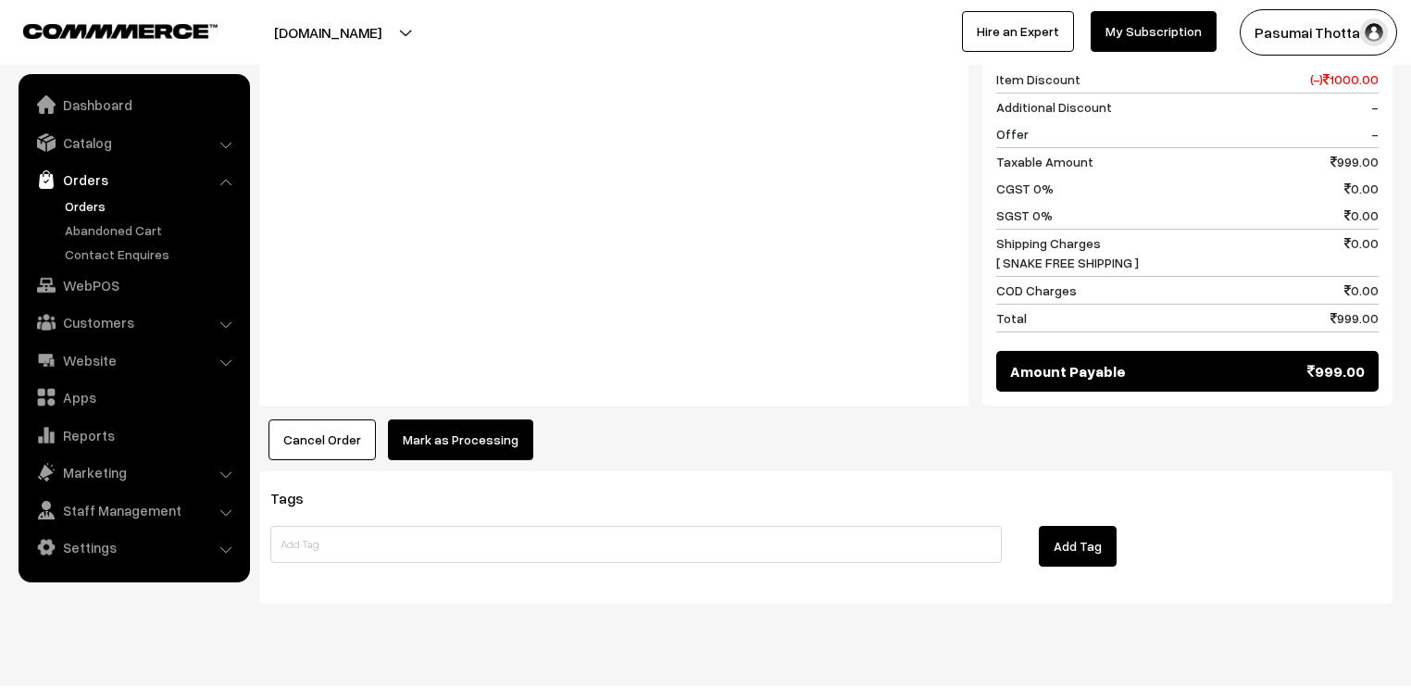
click at [479, 419] on button "Mark as Processing" at bounding box center [460, 439] width 145 height 41
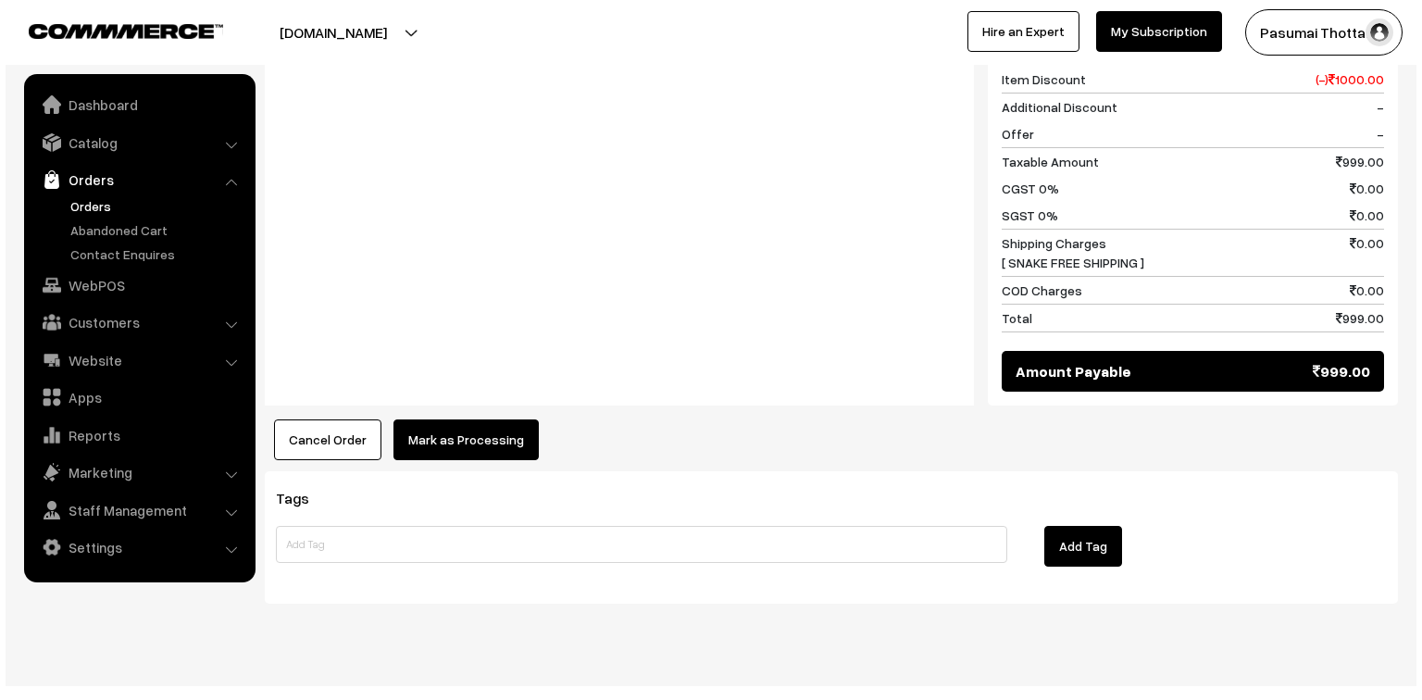
scroll to position [855, 0]
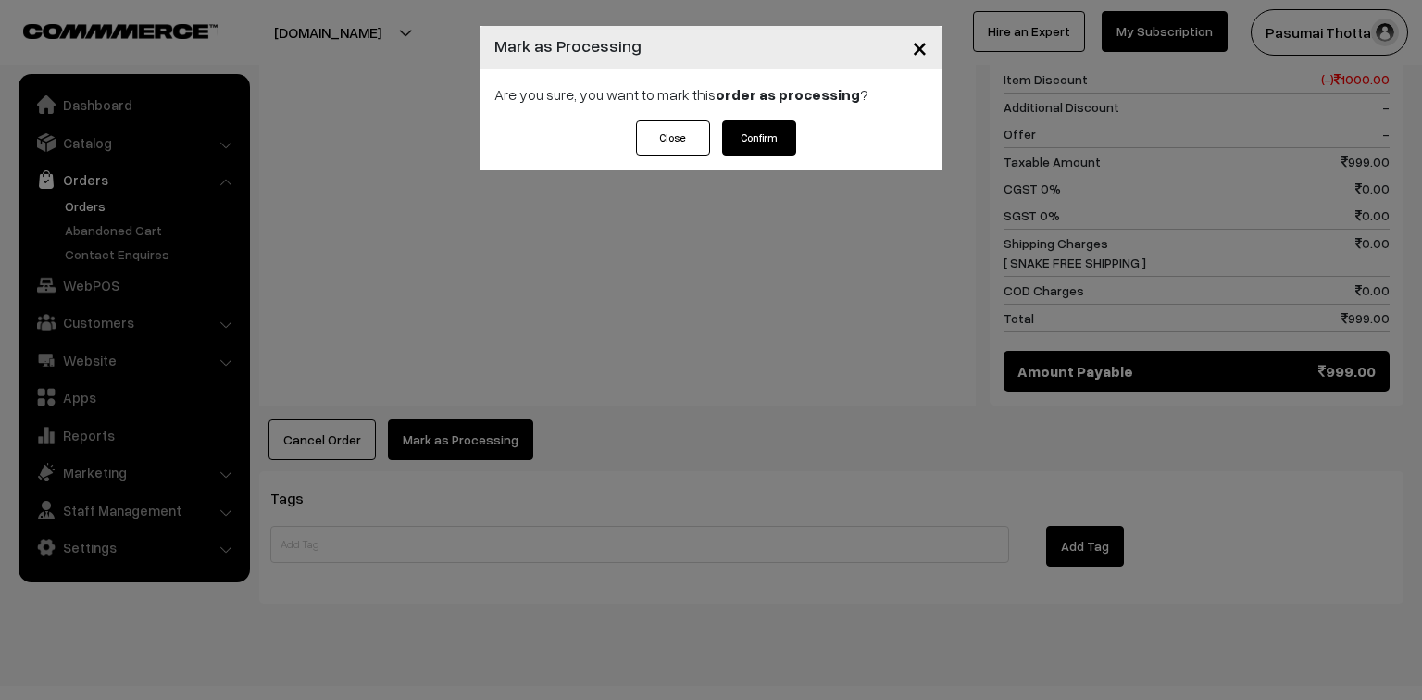
click at [758, 137] on button "Confirm" at bounding box center [759, 137] width 74 height 35
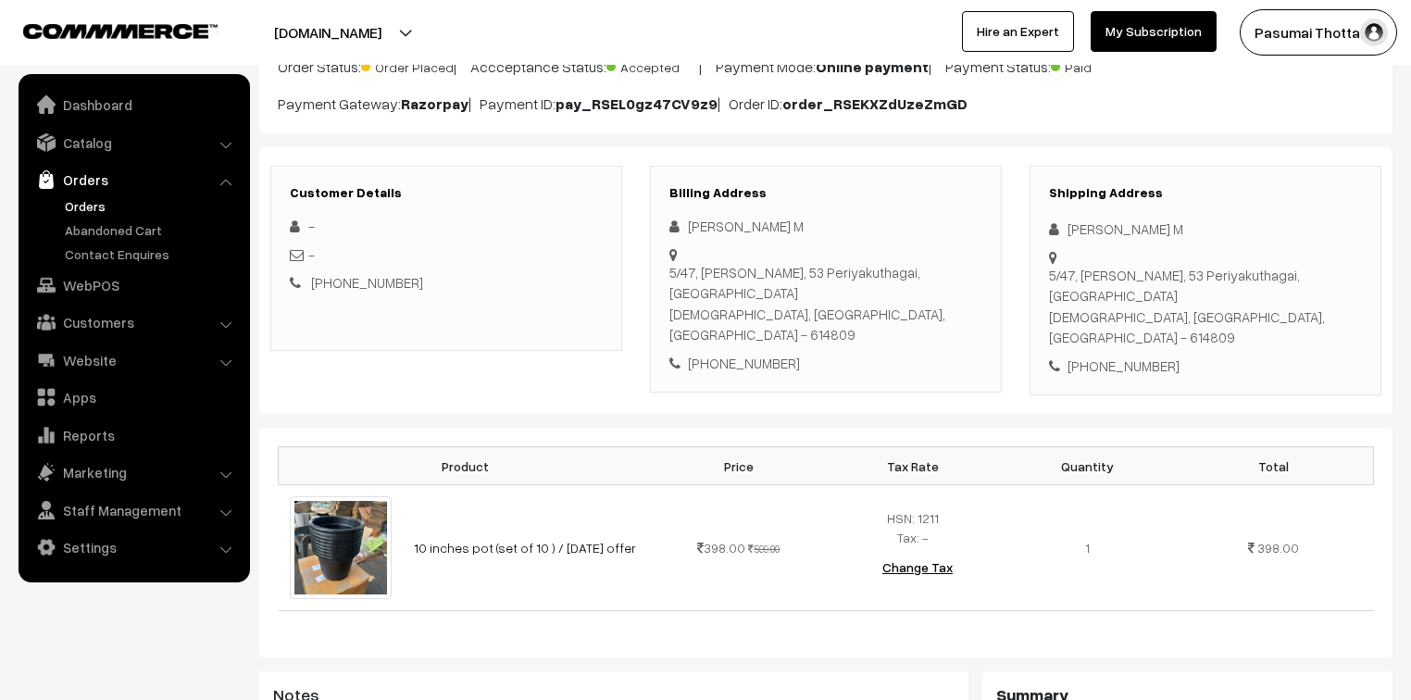
scroll to position [148, 0]
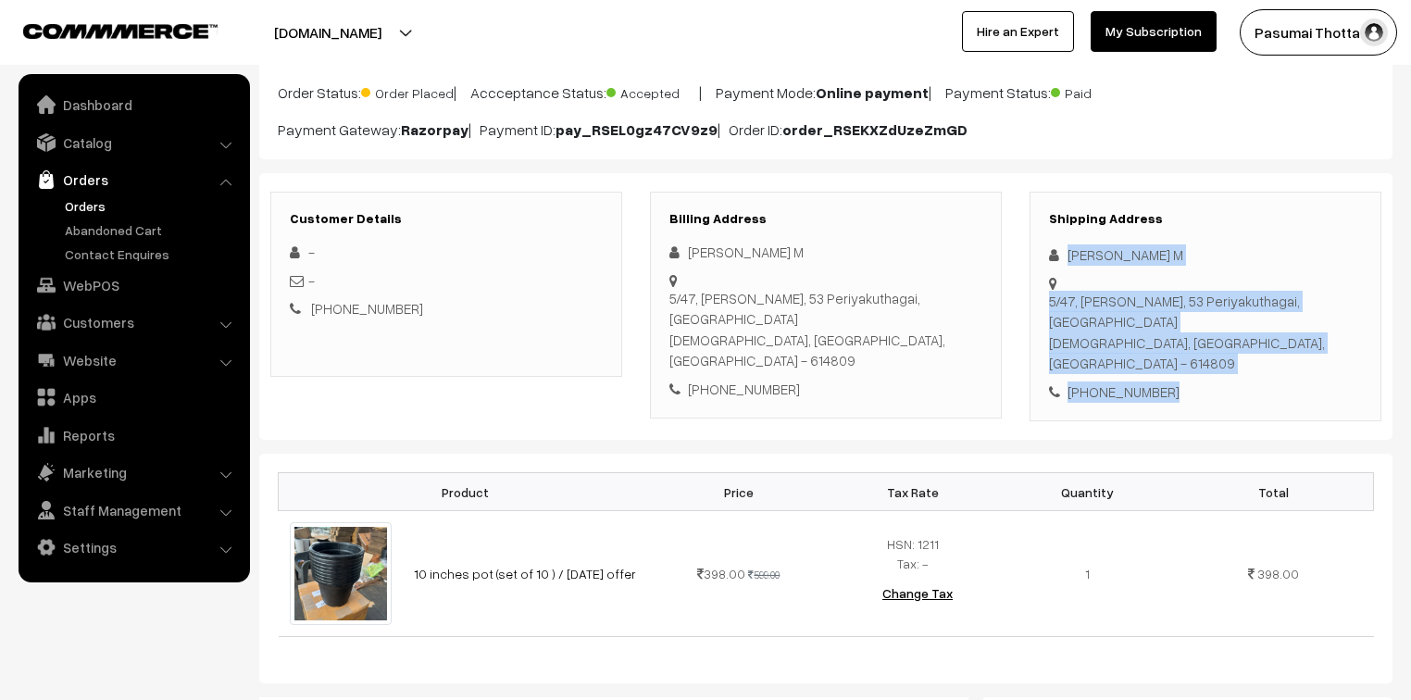
drag, startPoint x: 1064, startPoint y: 254, endPoint x: 1185, endPoint y: 341, distance: 148.5
click at [1185, 341] on div "Shipping Address VASANTHAN M 5/47, Nattan Kadu, 53 Periyakuthagai, Vedaranyam V…" at bounding box center [1205, 307] width 352 height 230
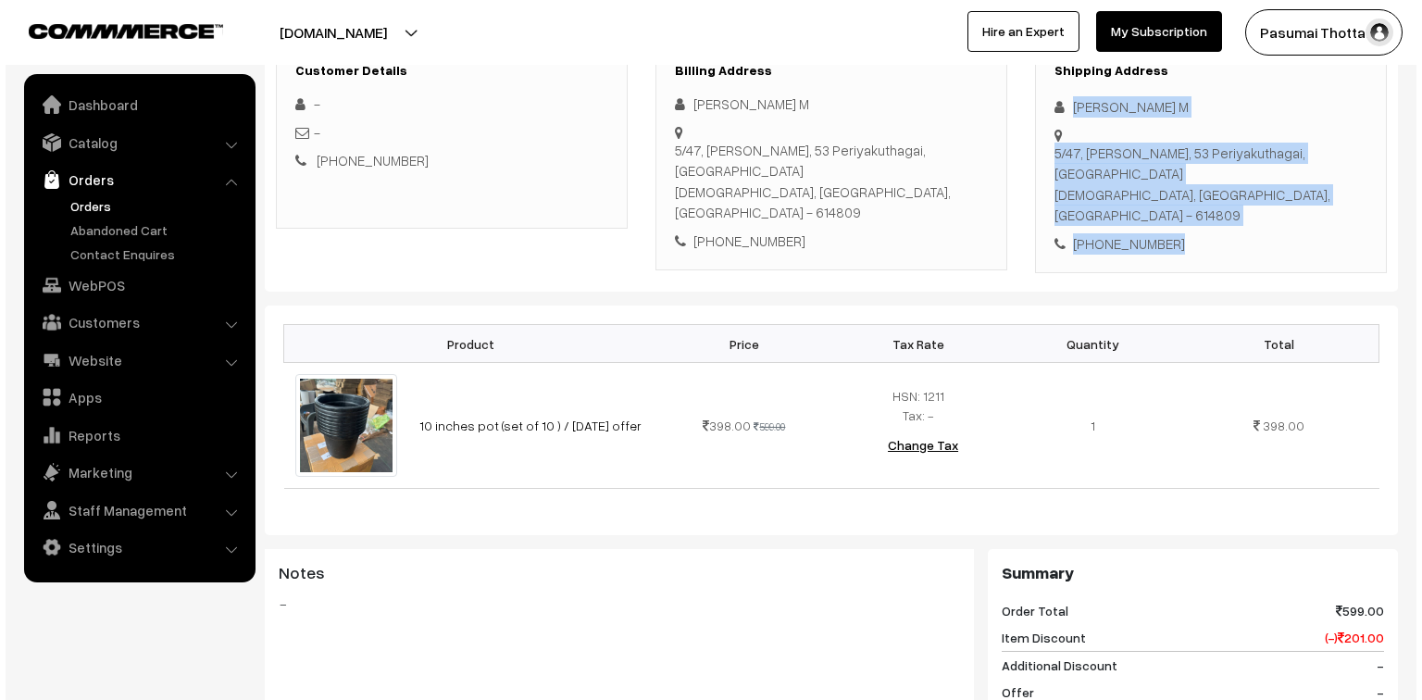
scroll to position [666, 0]
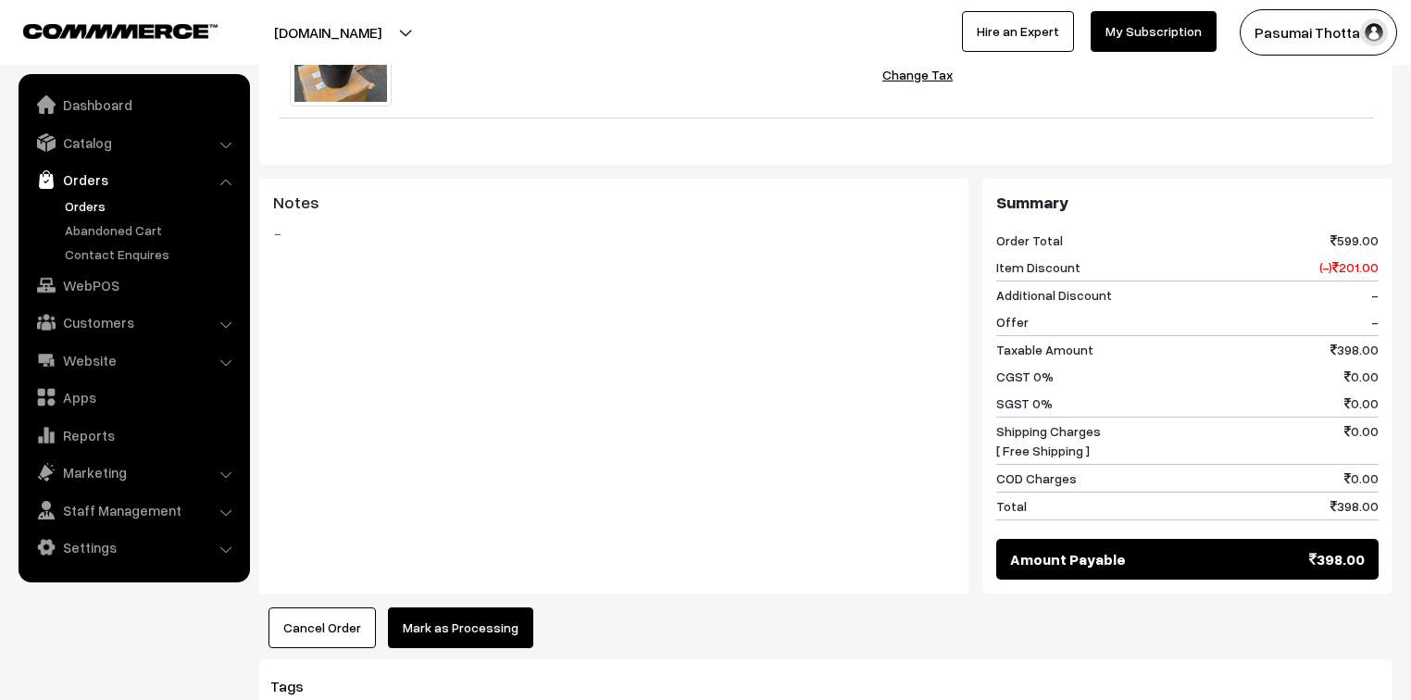
click at [499, 607] on button "Mark as Processing" at bounding box center [460, 627] width 145 height 41
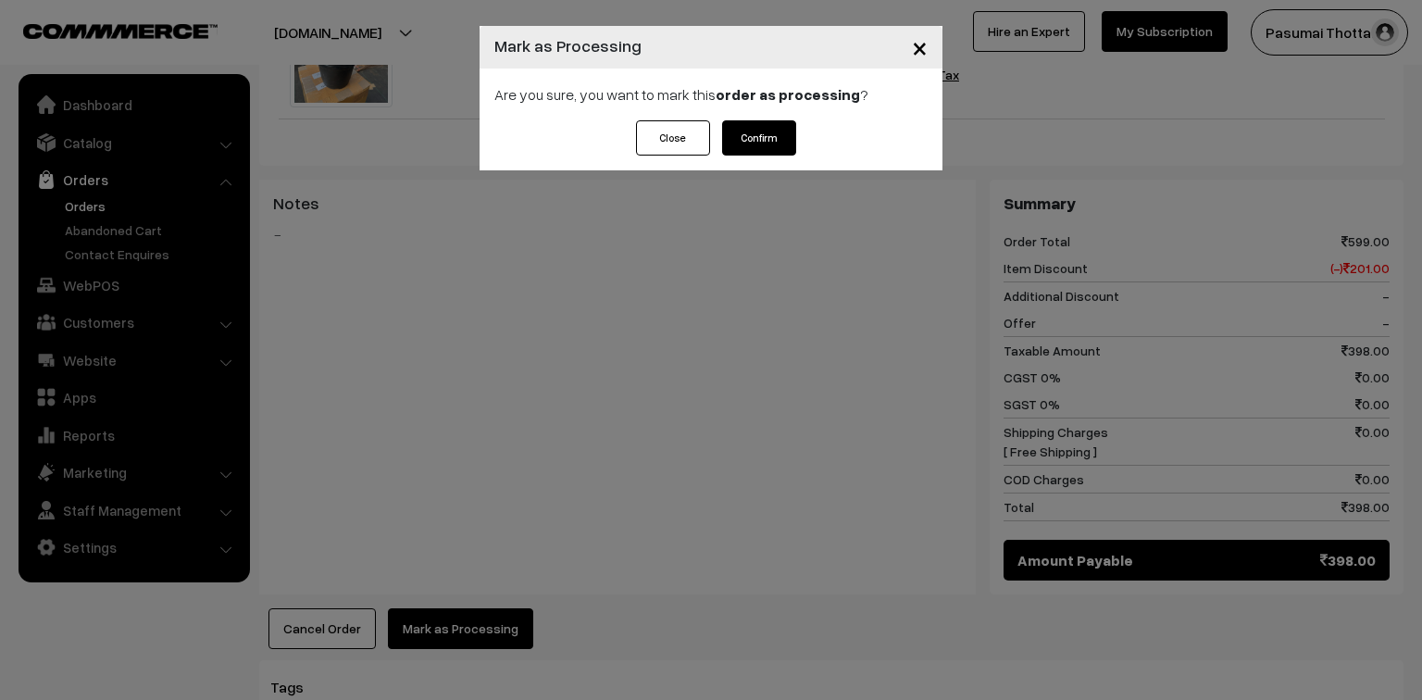
click at [777, 142] on button "Confirm" at bounding box center [759, 137] width 74 height 35
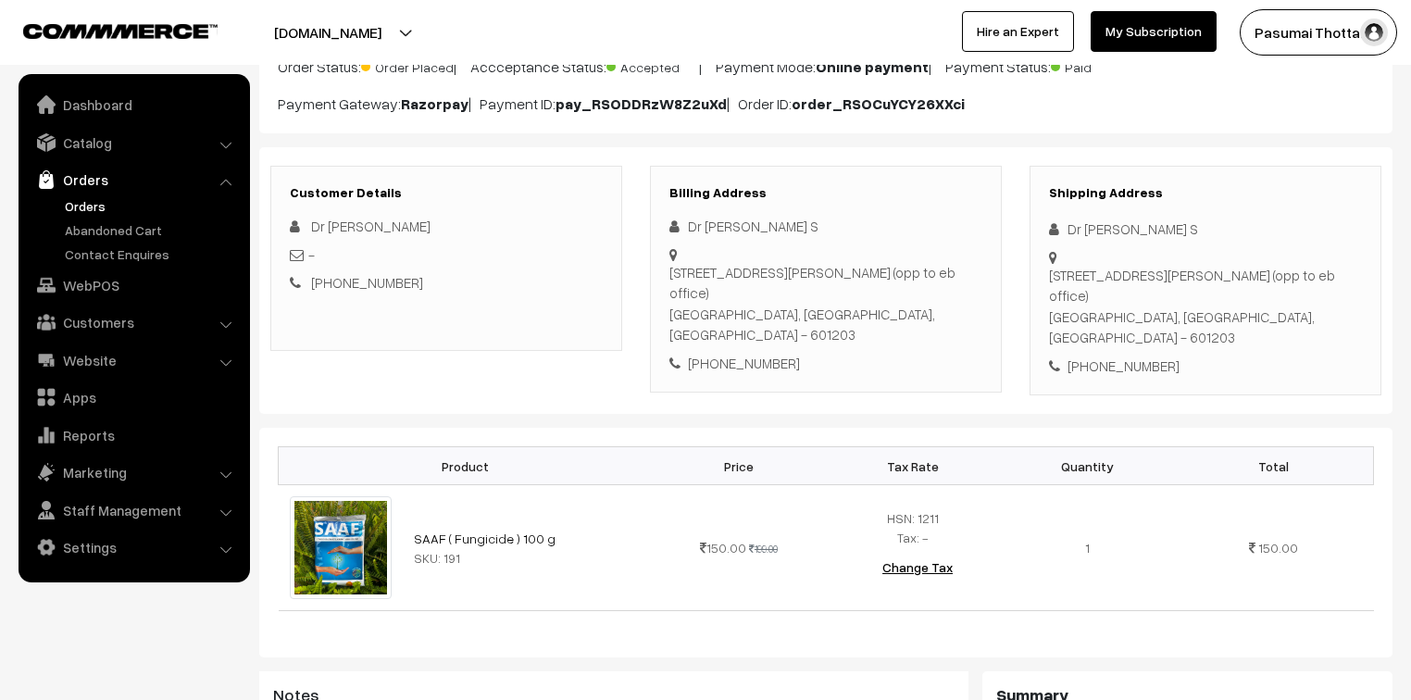
scroll to position [148, 0]
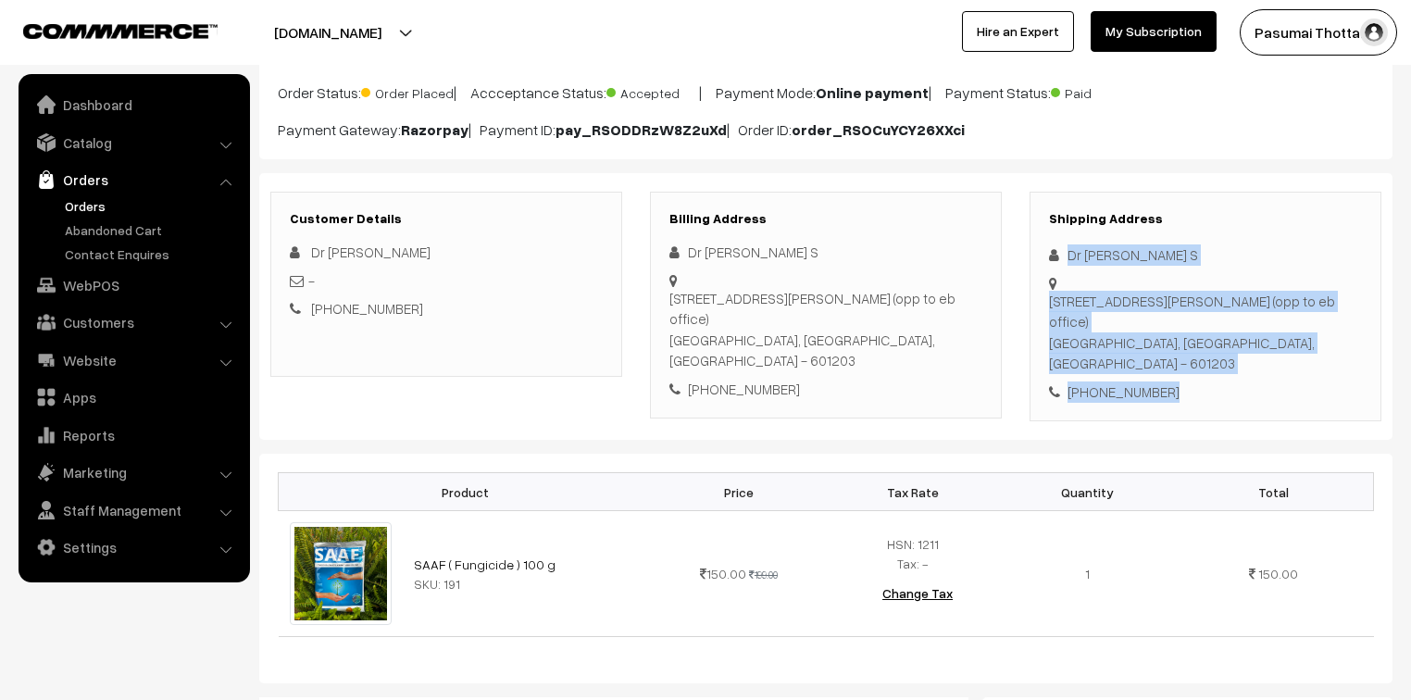
drag, startPoint x: 1065, startPoint y: 256, endPoint x: 1203, endPoint y: 346, distance: 164.6
click at [1203, 346] on div "Shipping Address Dr [PERSON_NAME] S [STREET_ADDRESS][PERSON_NAME] [PHONE_NUMBER]" at bounding box center [1205, 307] width 352 height 230
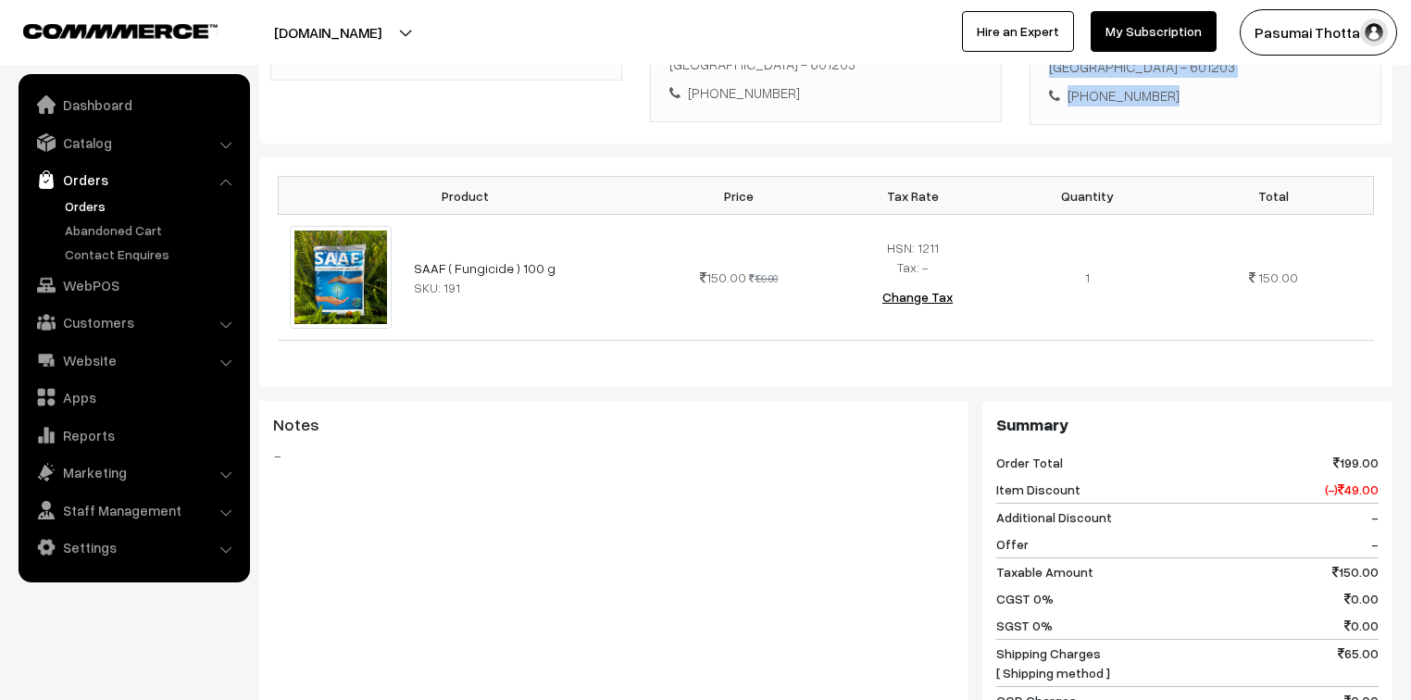
scroll to position [815, 0]
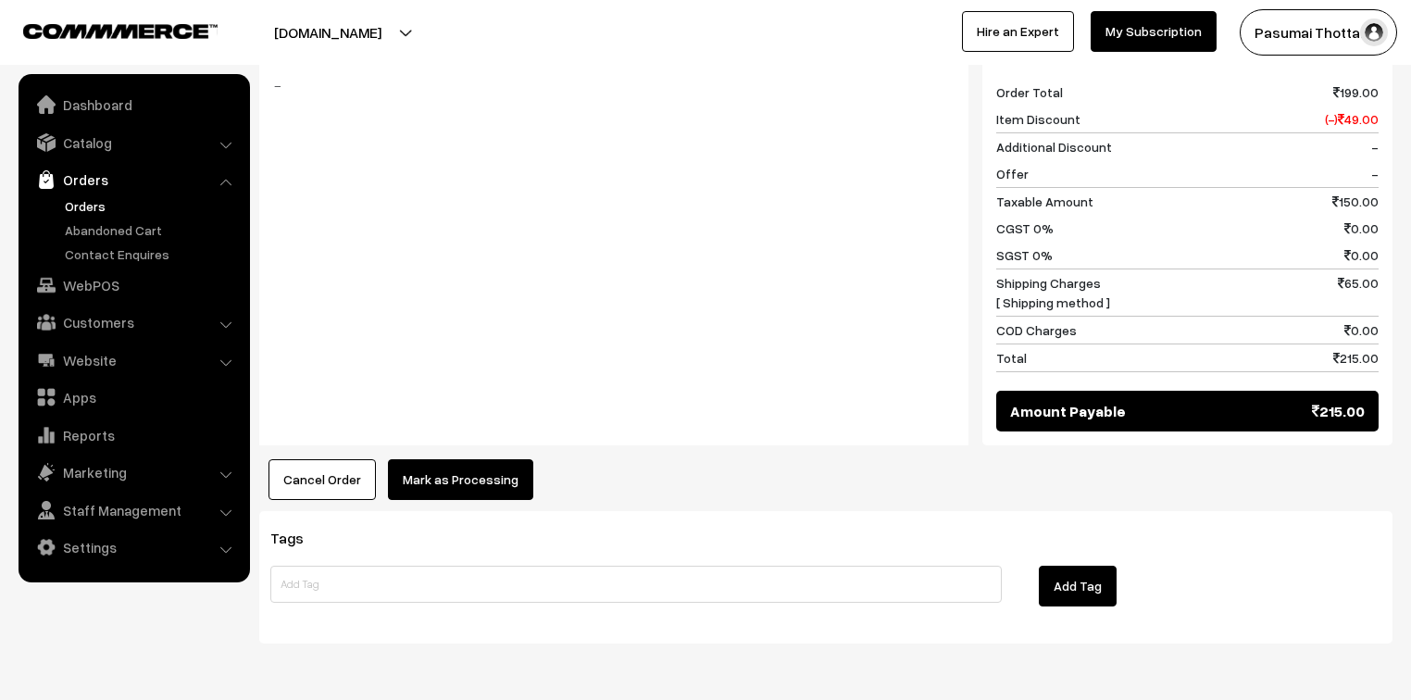
click at [430, 459] on button "Mark as Processing" at bounding box center [460, 479] width 145 height 41
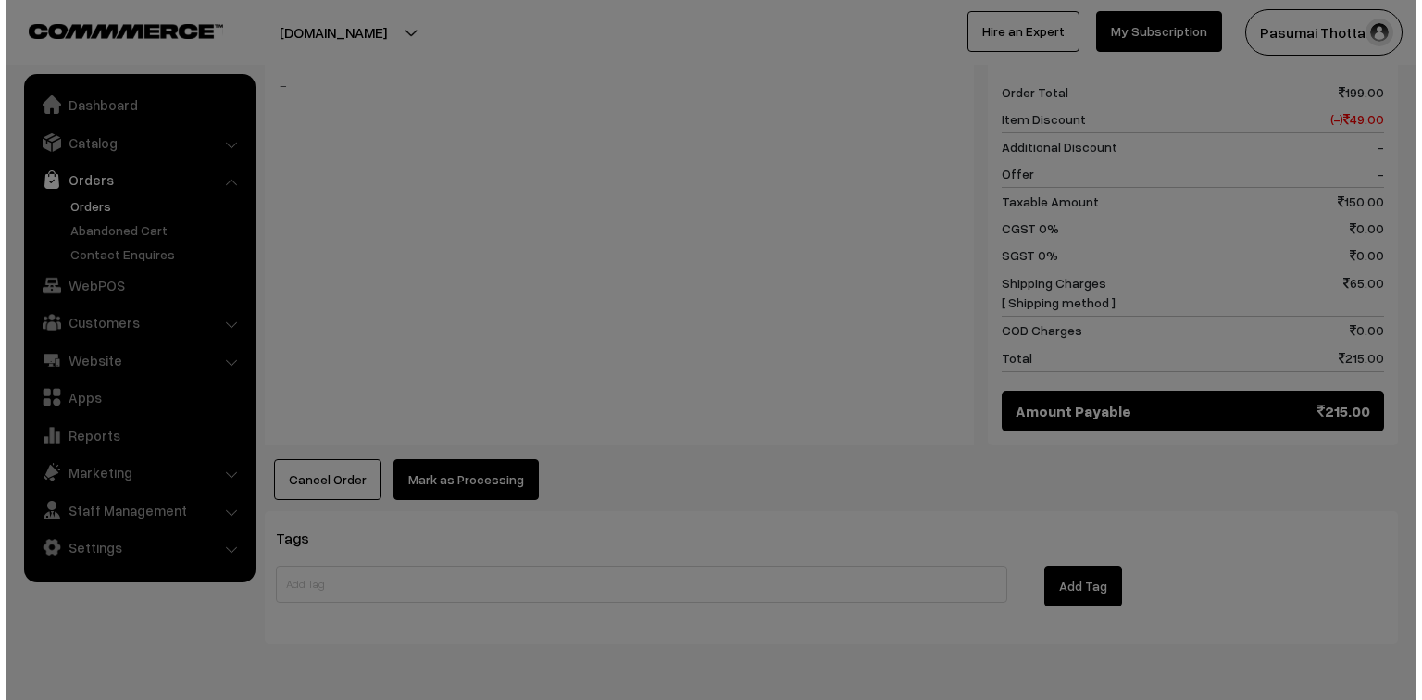
scroll to position [815, 0]
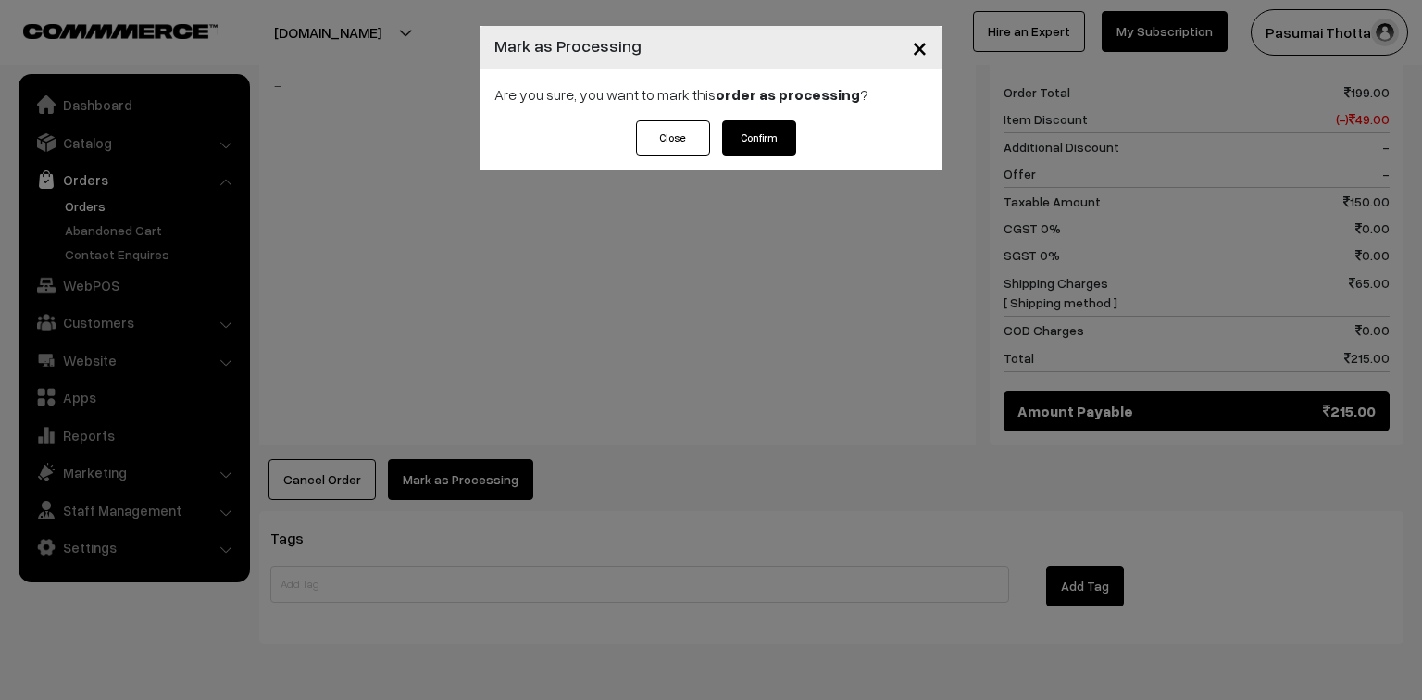
click at [774, 143] on button "Confirm" at bounding box center [759, 137] width 74 height 35
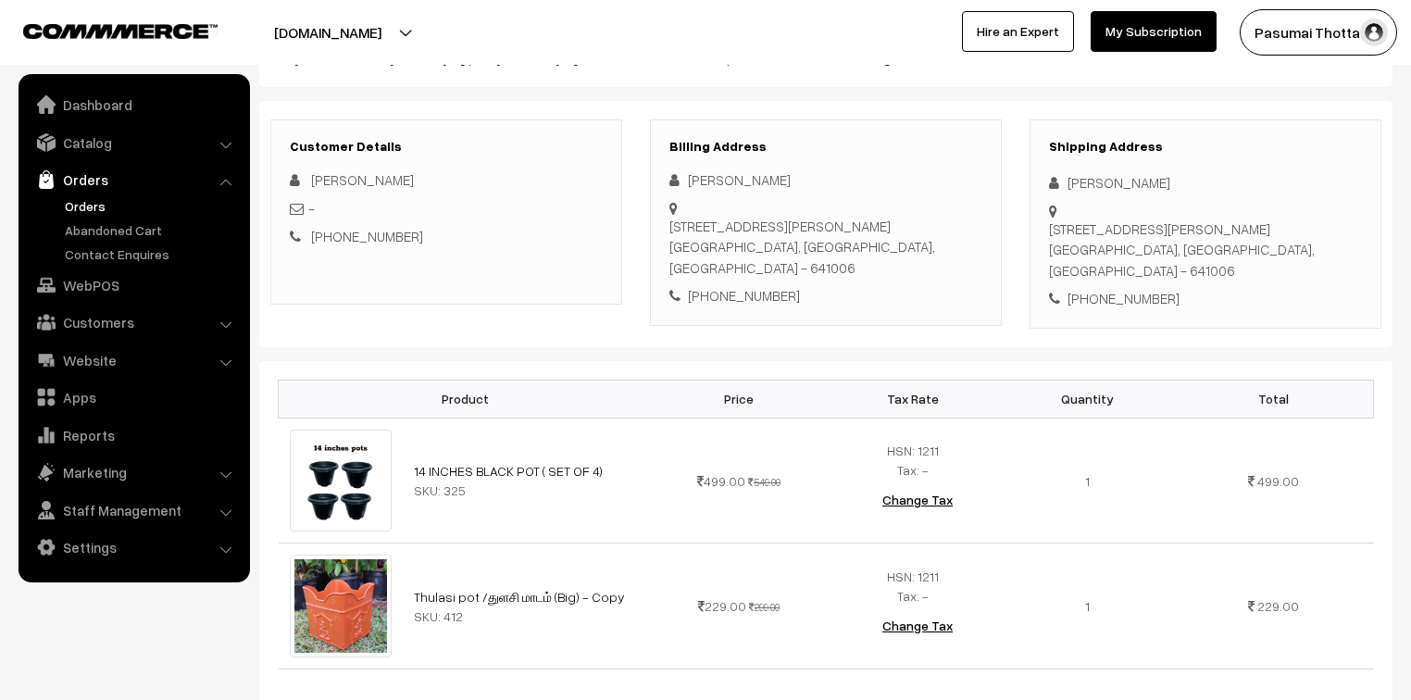
scroll to position [222, 0]
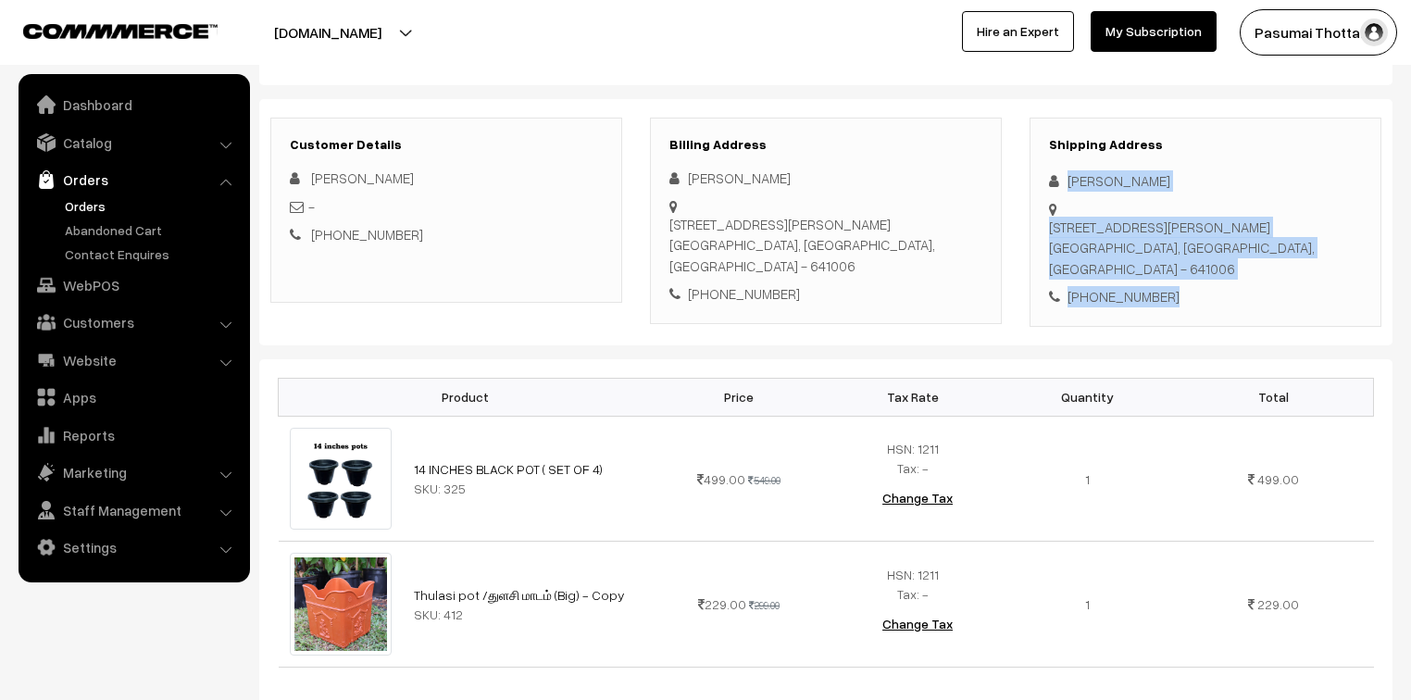
drag, startPoint x: 1065, startPoint y: 184, endPoint x: 1196, endPoint y: 255, distance: 148.7
click at [1196, 255] on div "Shipping Address [PERSON_NAME] [STREET_ADDRESS][PERSON_NAME] [PHONE_NUMBER]" at bounding box center [1205, 222] width 352 height 209
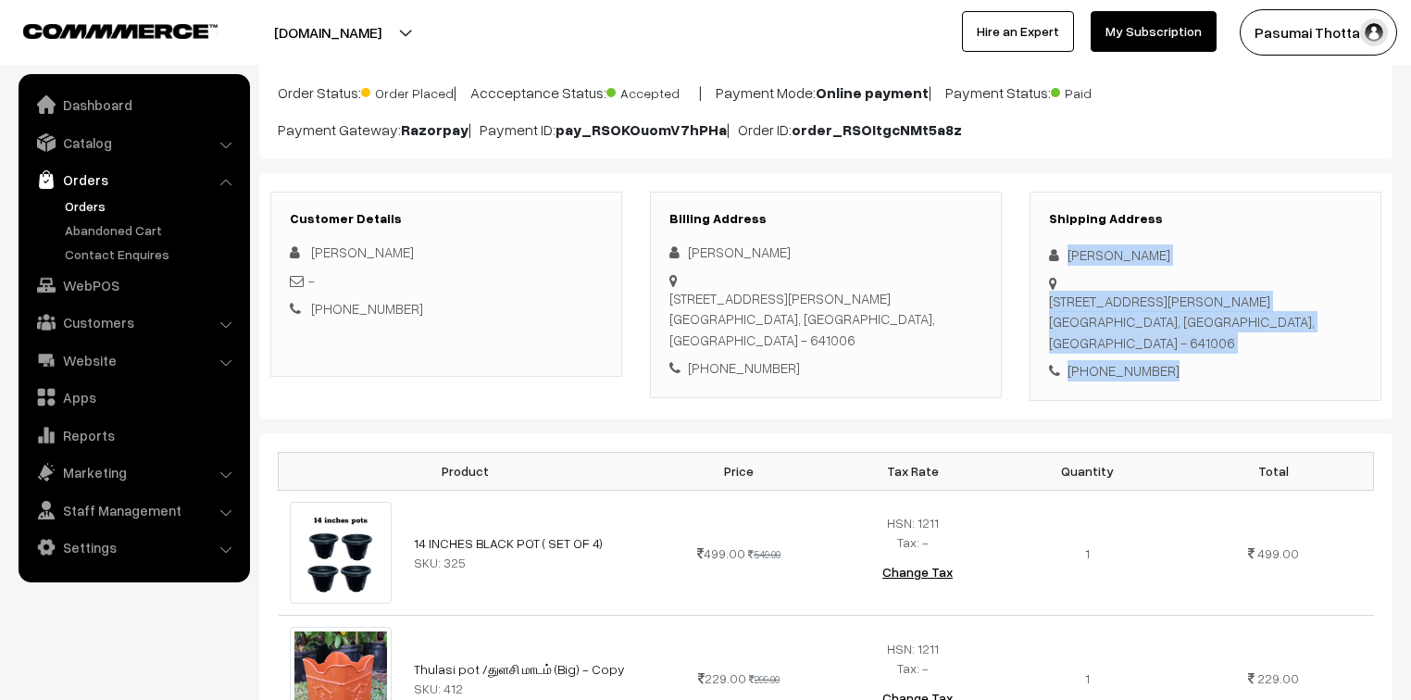
scroll to position [148, 0]
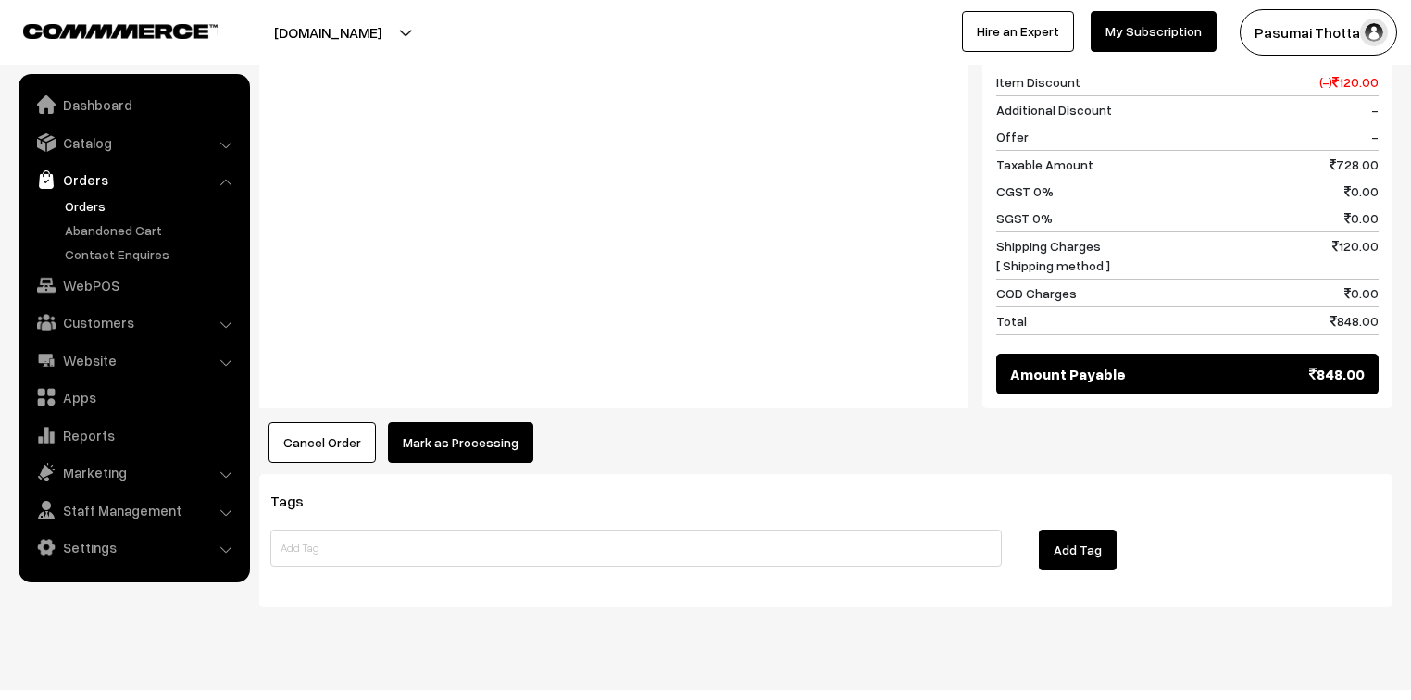
click at [448, 422] on button "Mark as Processing" at bounding box center [460, 442] width 145 height 41
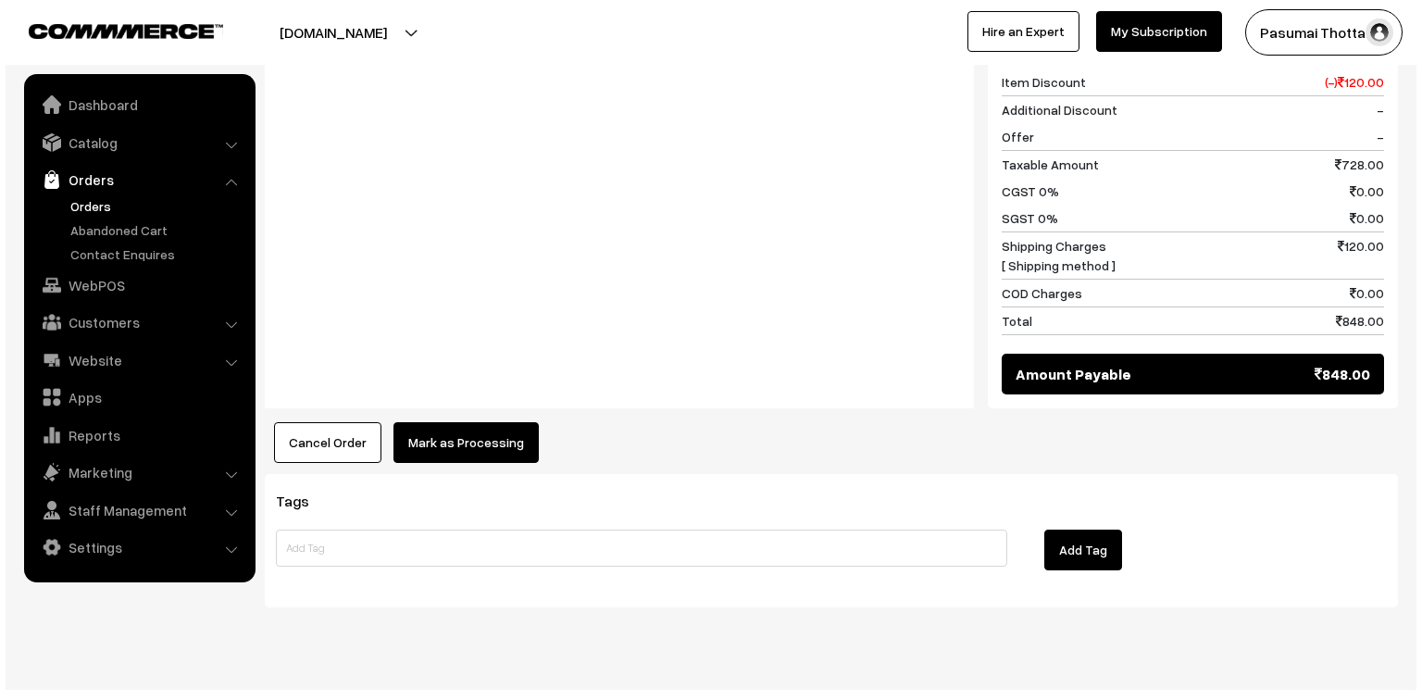
scroll to position [958, 0]
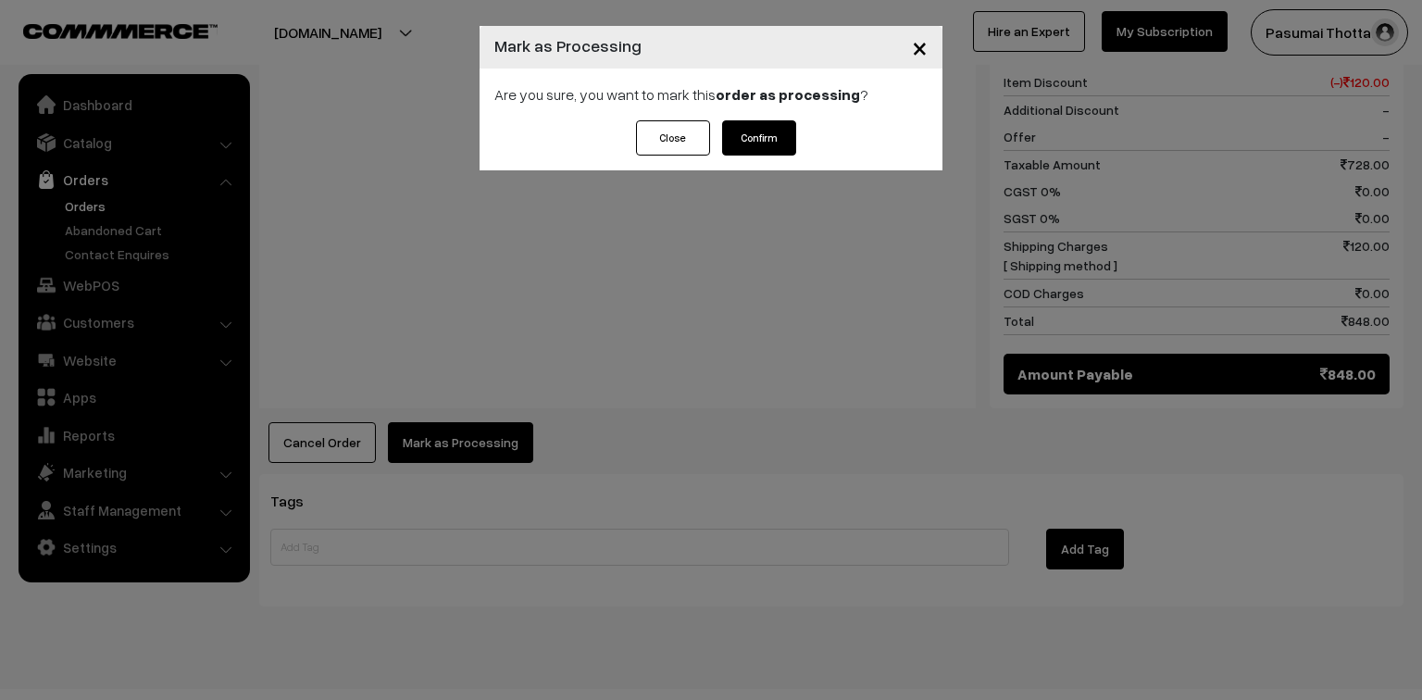
click at [756, 144] on button "Confirm" at bounding box center [759, 137] width 74 height 35
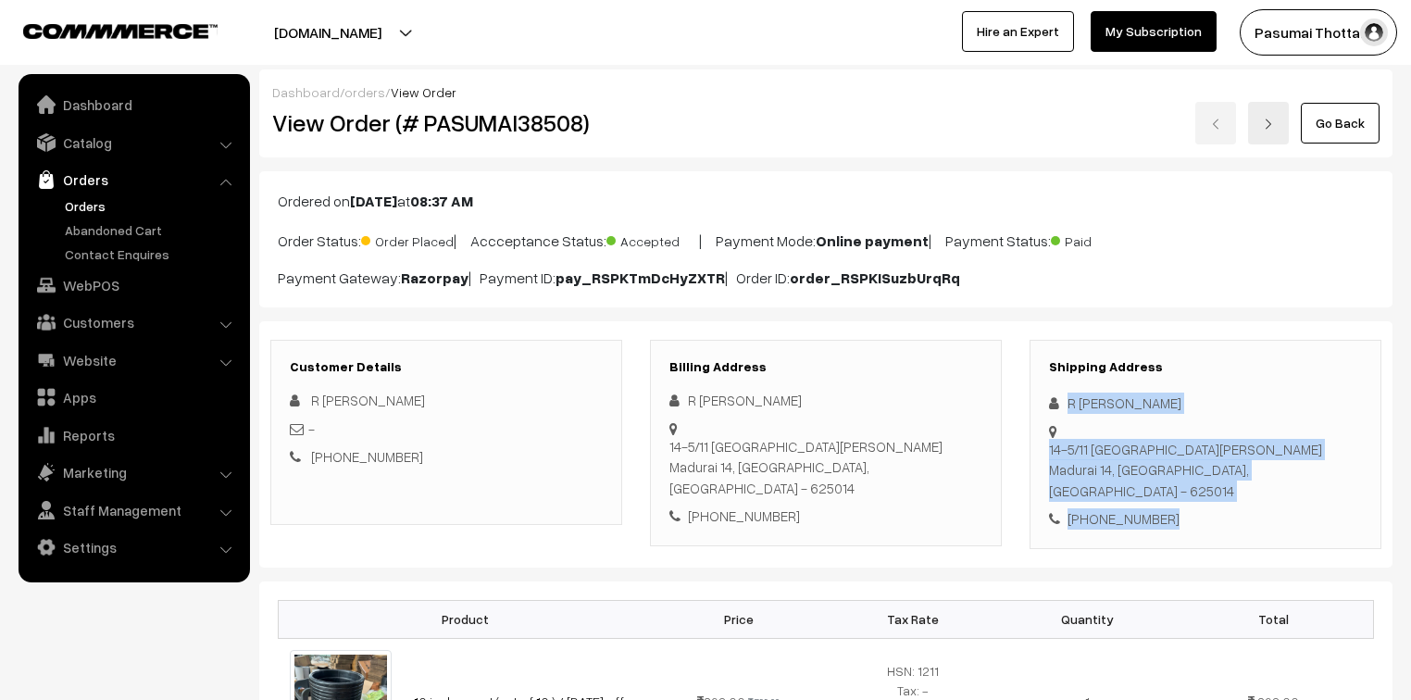
drag, startPoint x: 1063, startPoint y: 404, endPoint x: 1196, endPoint y: 485, distance: 155.7
click at [1196, 485] on div "Shipping Address R Suresh Kumar 14-5/11 Yamuna Nathi St, Mahatma Gandhi Nagar M…" at bounding box center [1205, 444] width 352 height 209
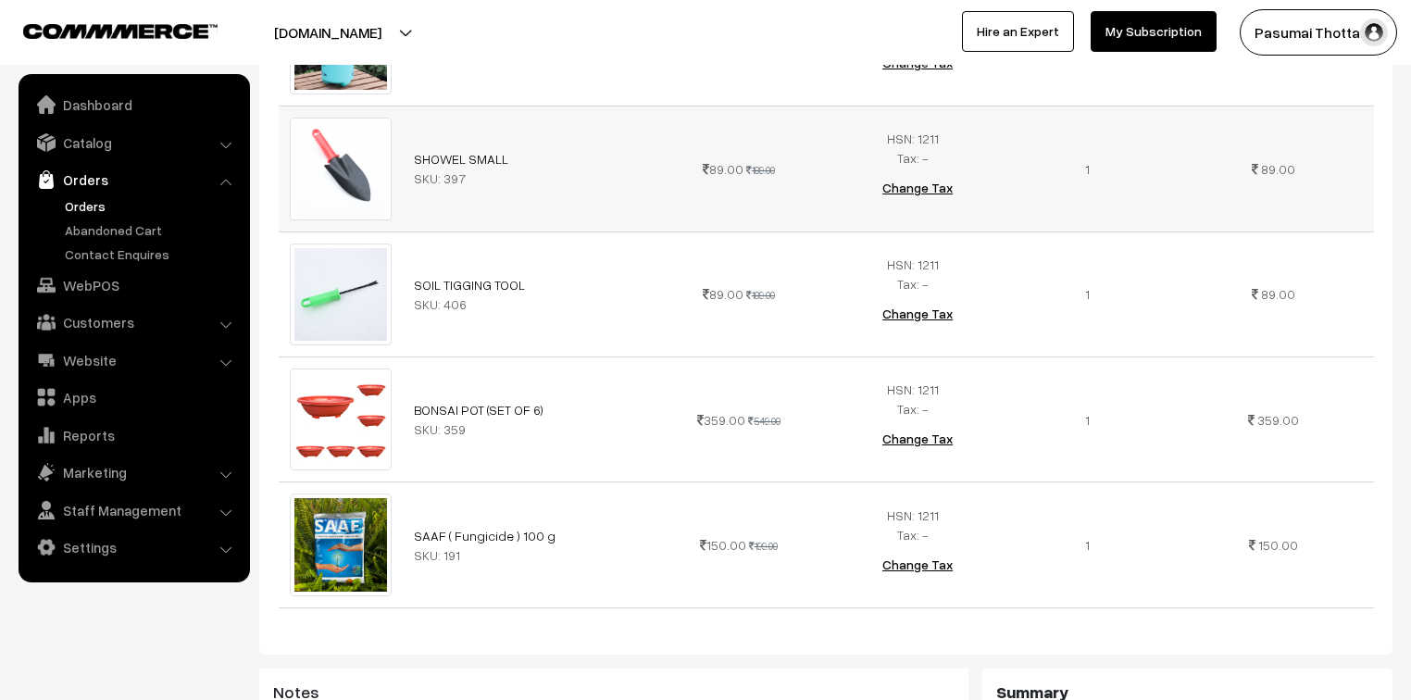
scroll to position [1185, 0]
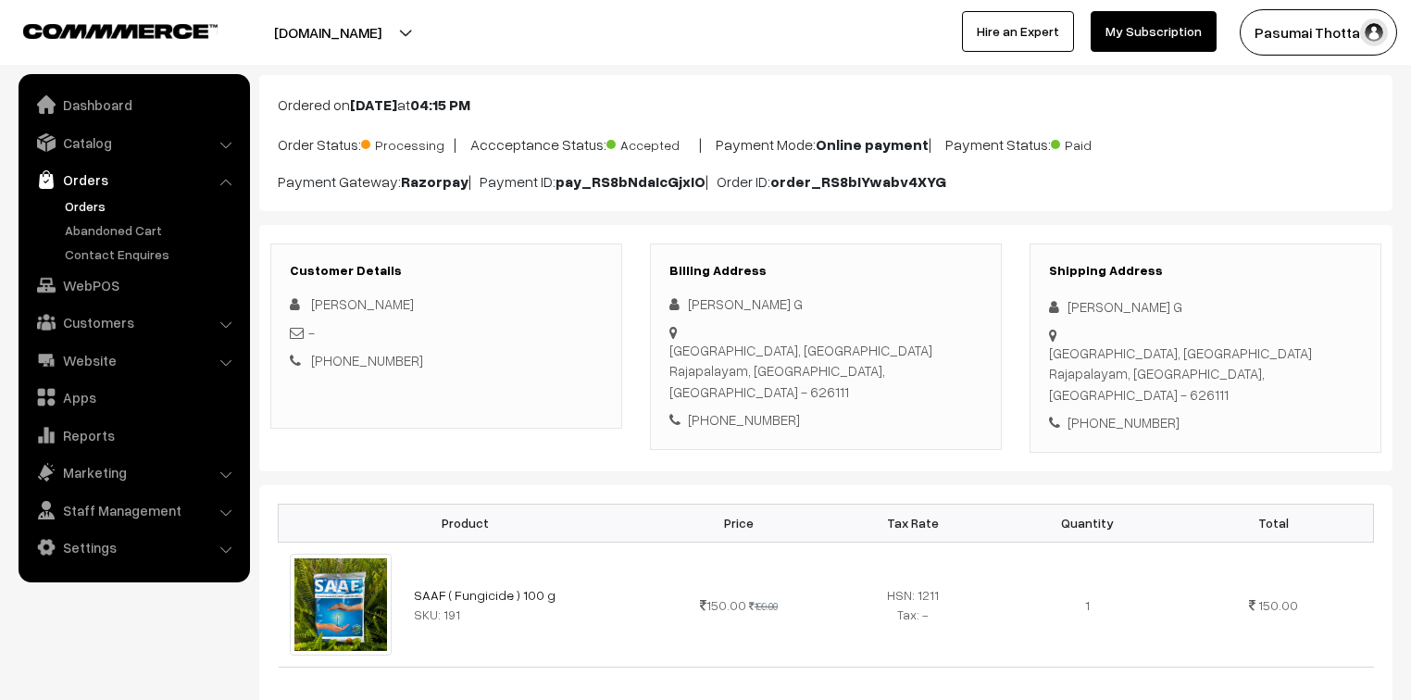
scroll to position [370, 0]
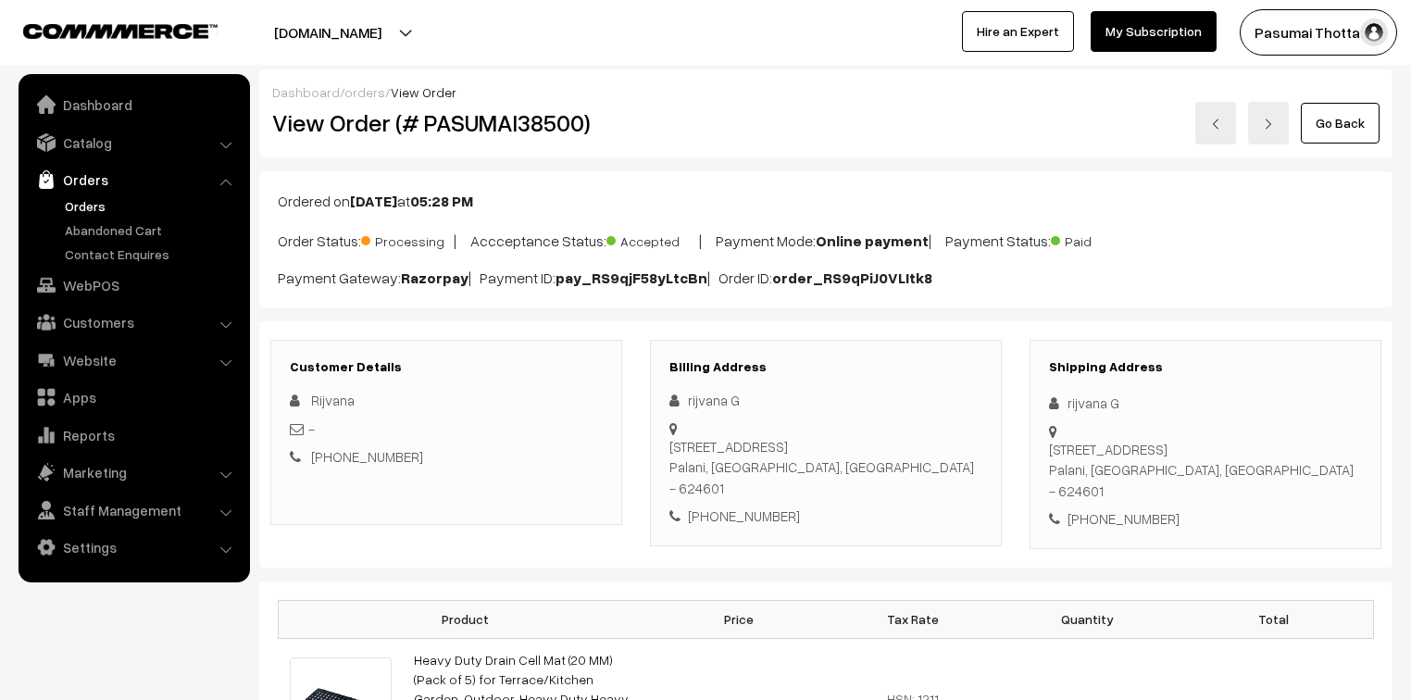
click at [533, 3] on div "[DOMAIN_NAME] Go to Website Create New Store Pasumai Thotta… My Profile Refer &…" at bounding box center [705, 32] width 1411 height 65
click at [533, 3] on div "pasumaithottakalai.com Go to Website Create New Store Pasumai Thotta… My Profil…" at bounding box center [705, 32] width 1411 height 65
